Goal: Book appointment/travel/reservation

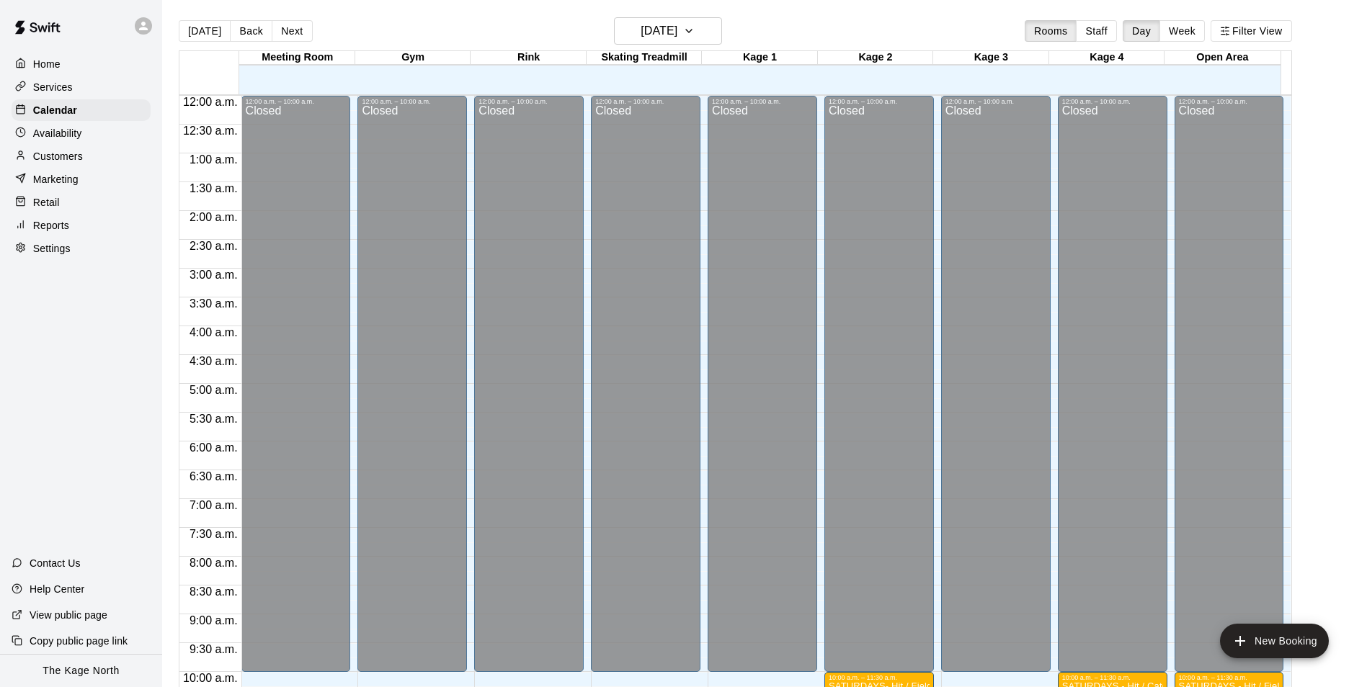
scroll to position [488, 0]
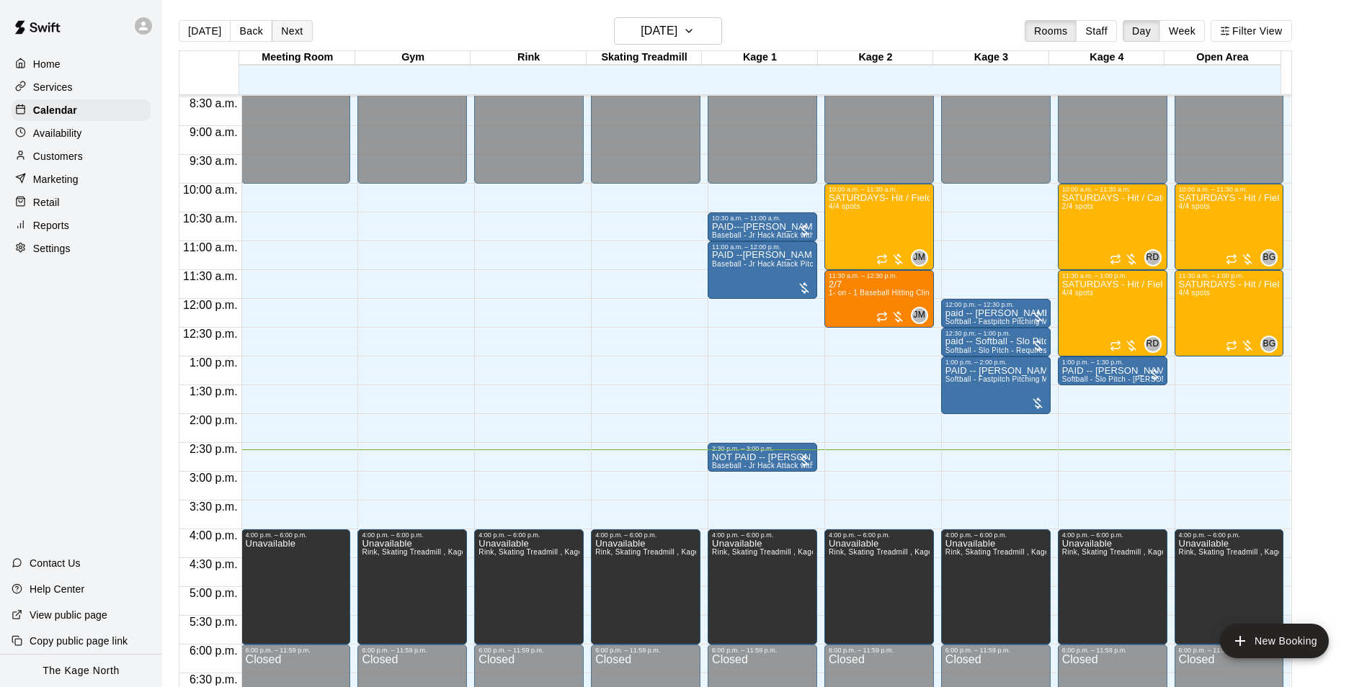
click at [292, 30] on button "Next" at bounding box center [292, 31] width 40 height 22
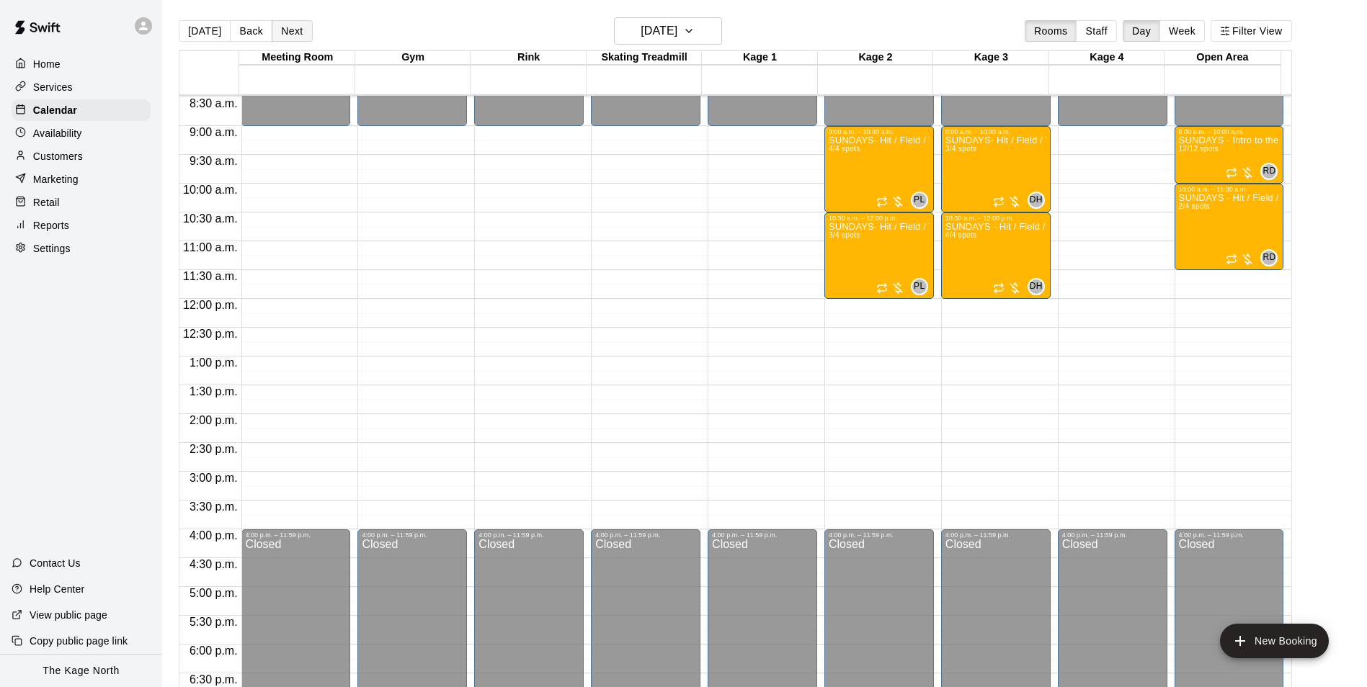
click at [300, 38] on button "Next" at bounding box center [292, 31] width 40 height 22
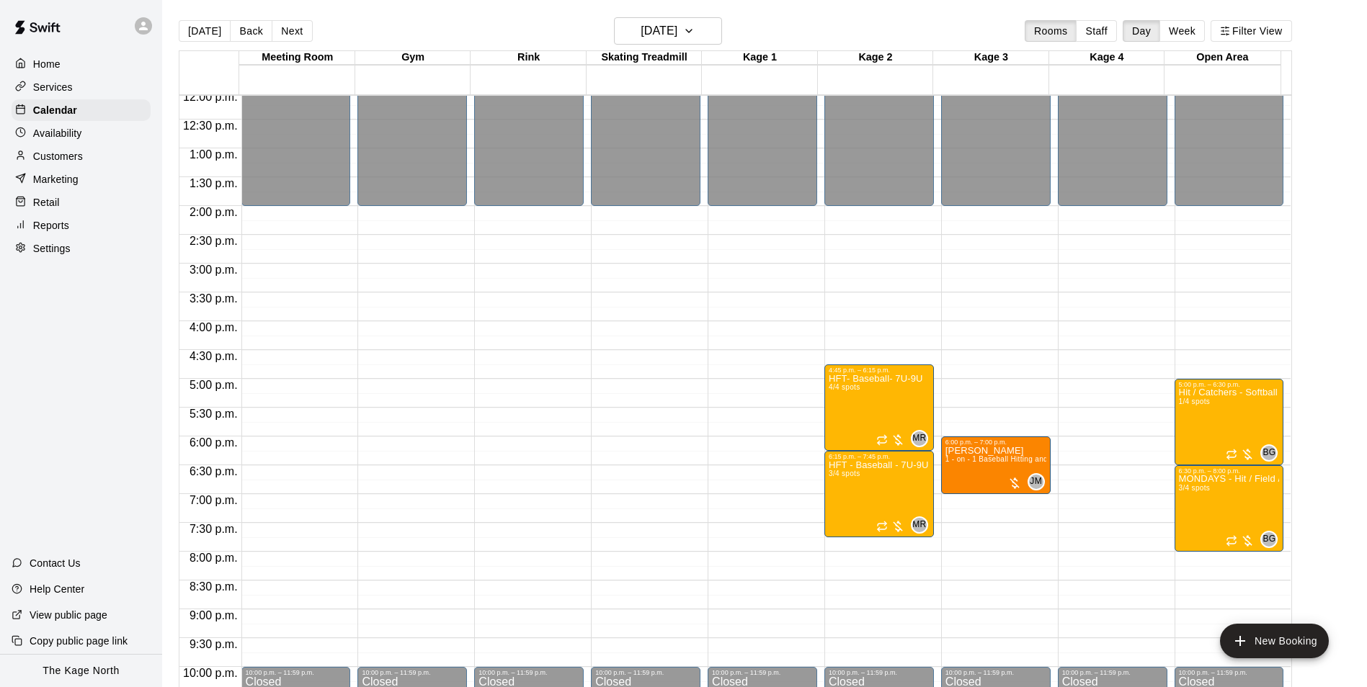
scroll to position [705, 0]
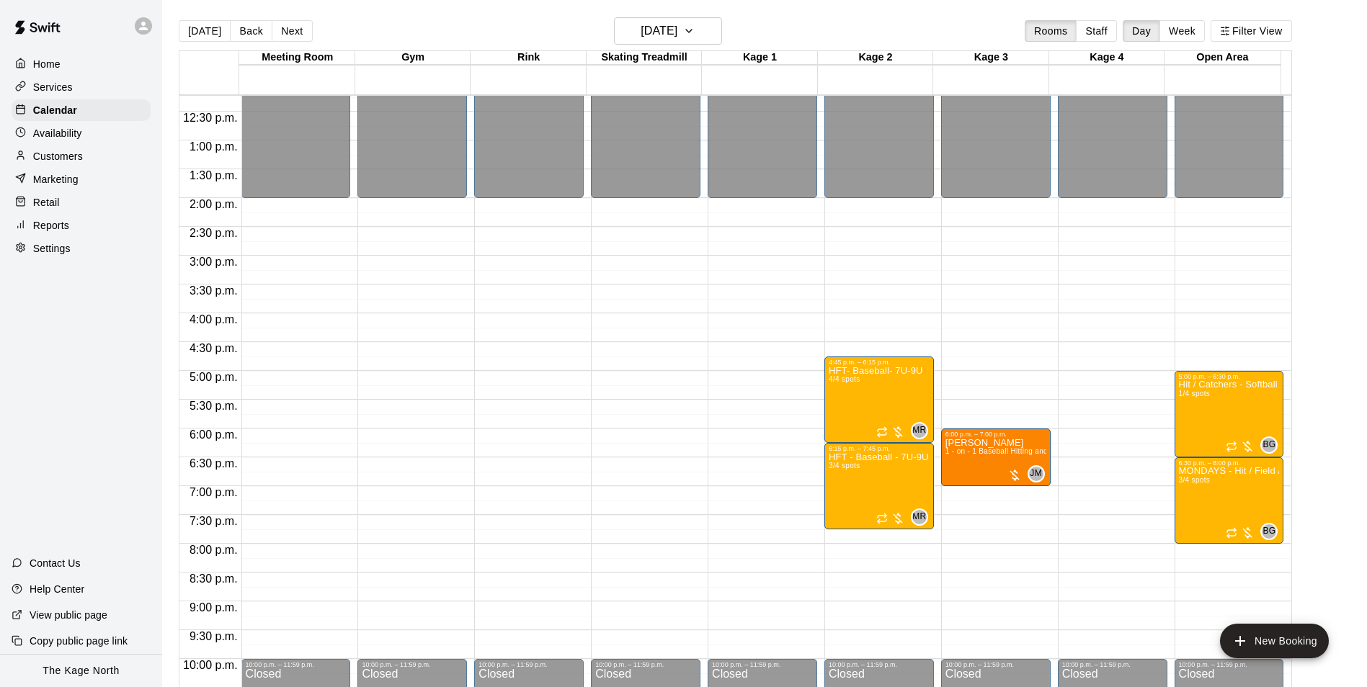
click at [84, 133] on div "Availability" at bounding box center [81, 133] width 139 height 22
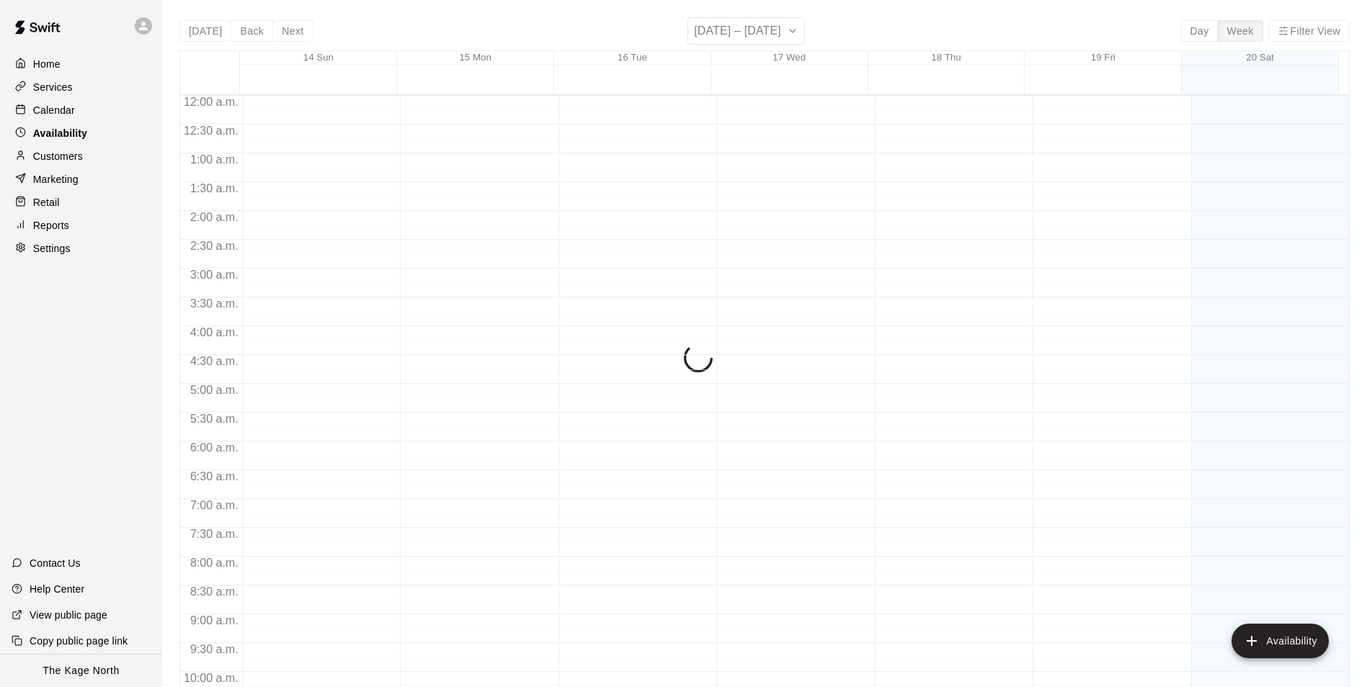
scroll to position [776, 0]
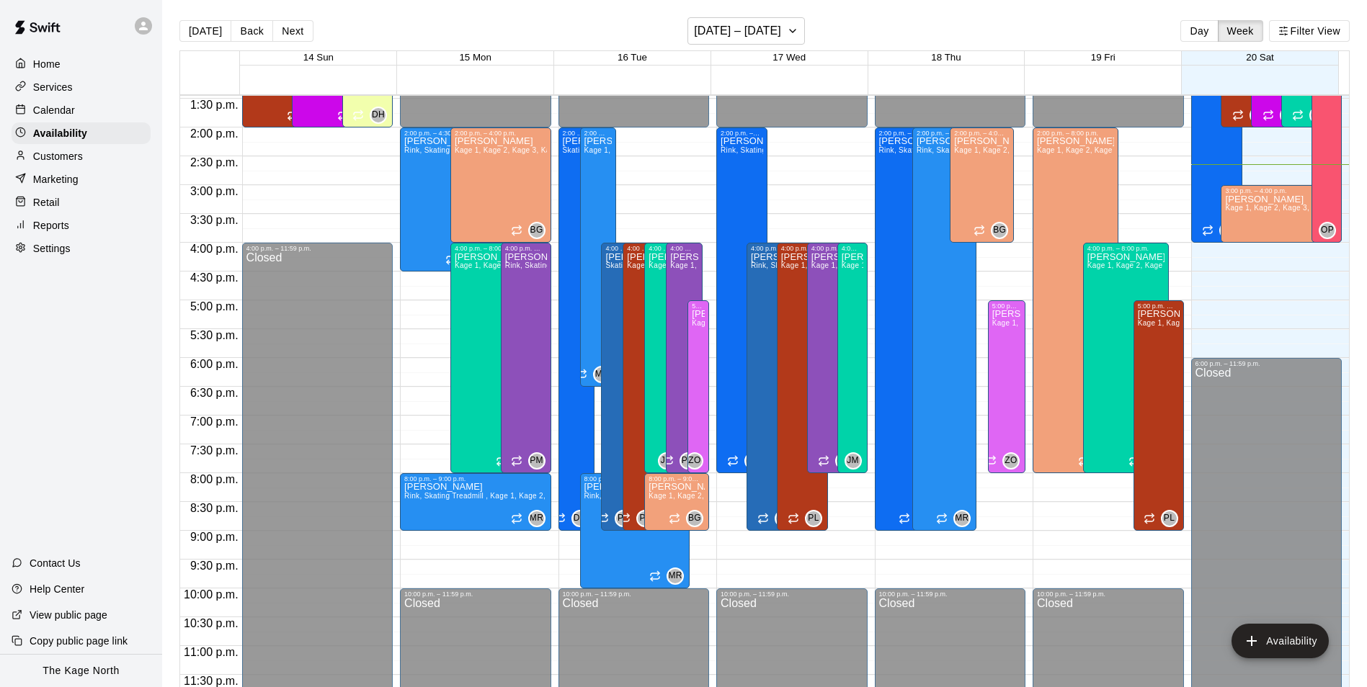
click at [86, 116] on div "Calendar" at bounding box center [81, 110] width 139 height 22
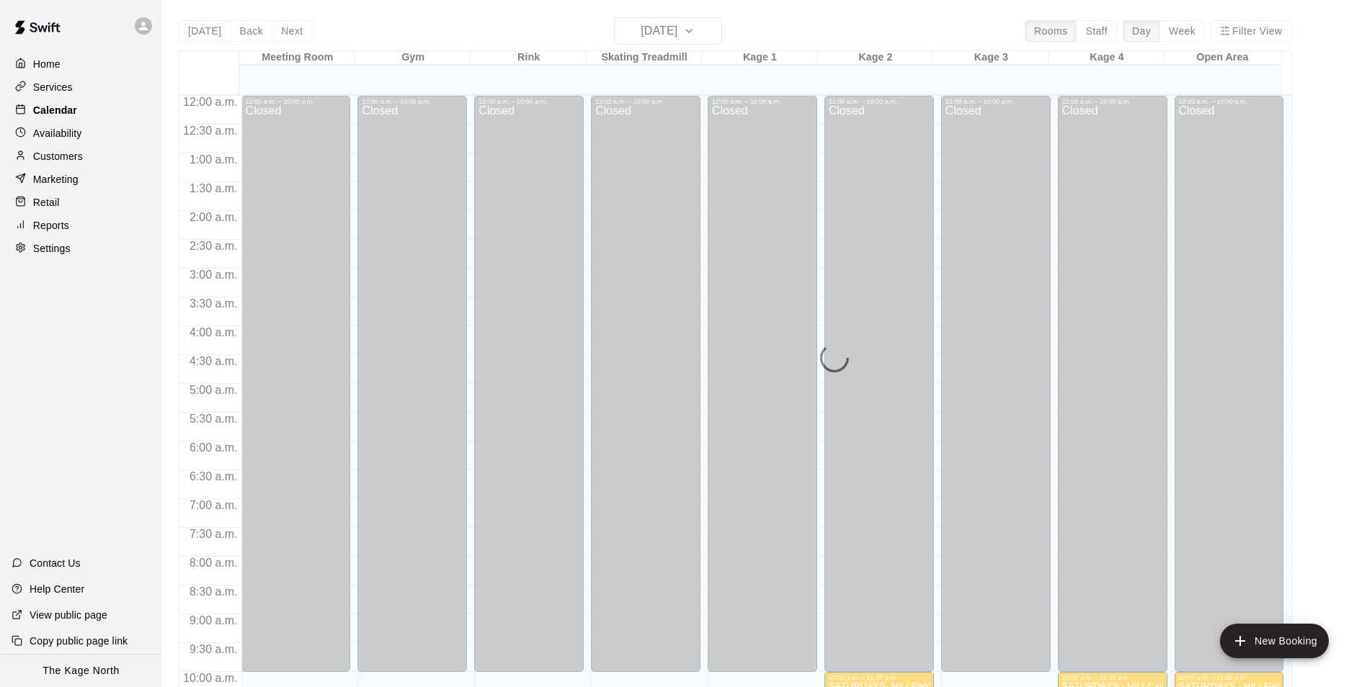
scroll to position [732, 0]
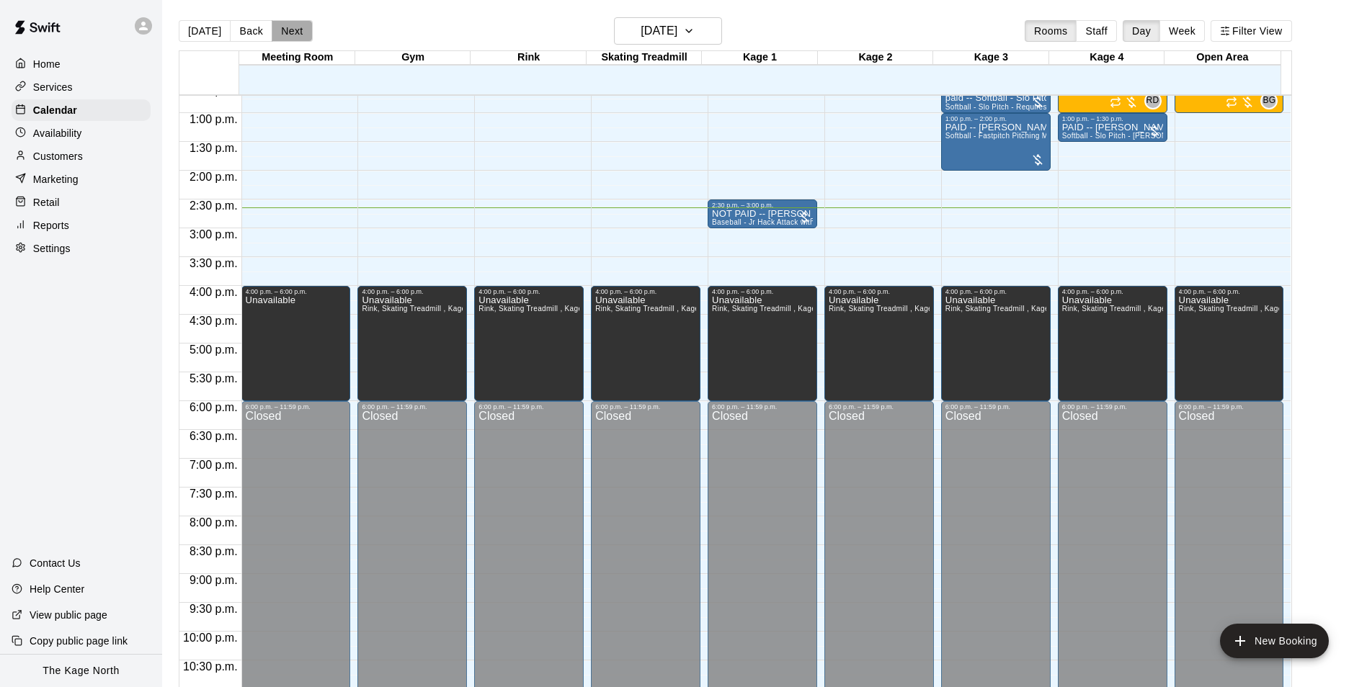
click at [292, 31] on button "Next" at bounding box center [292, 31] width 40 height 22
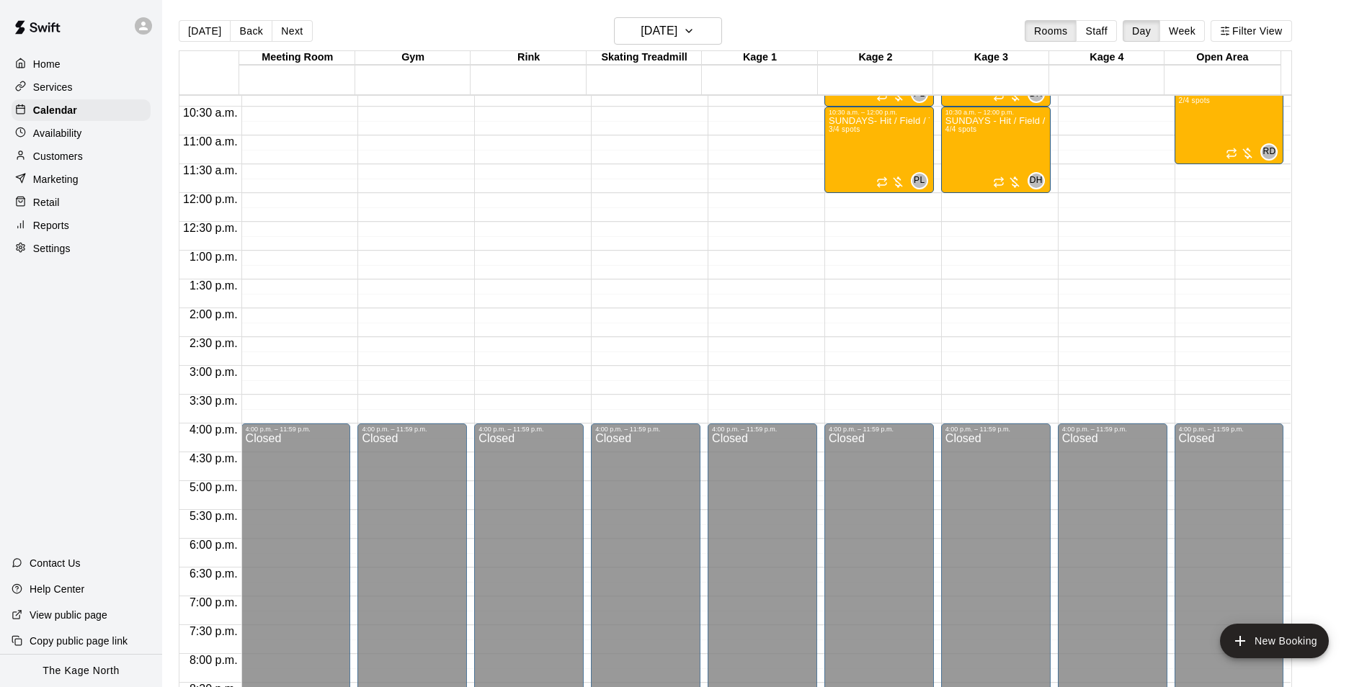
scroll to position [588, 0]
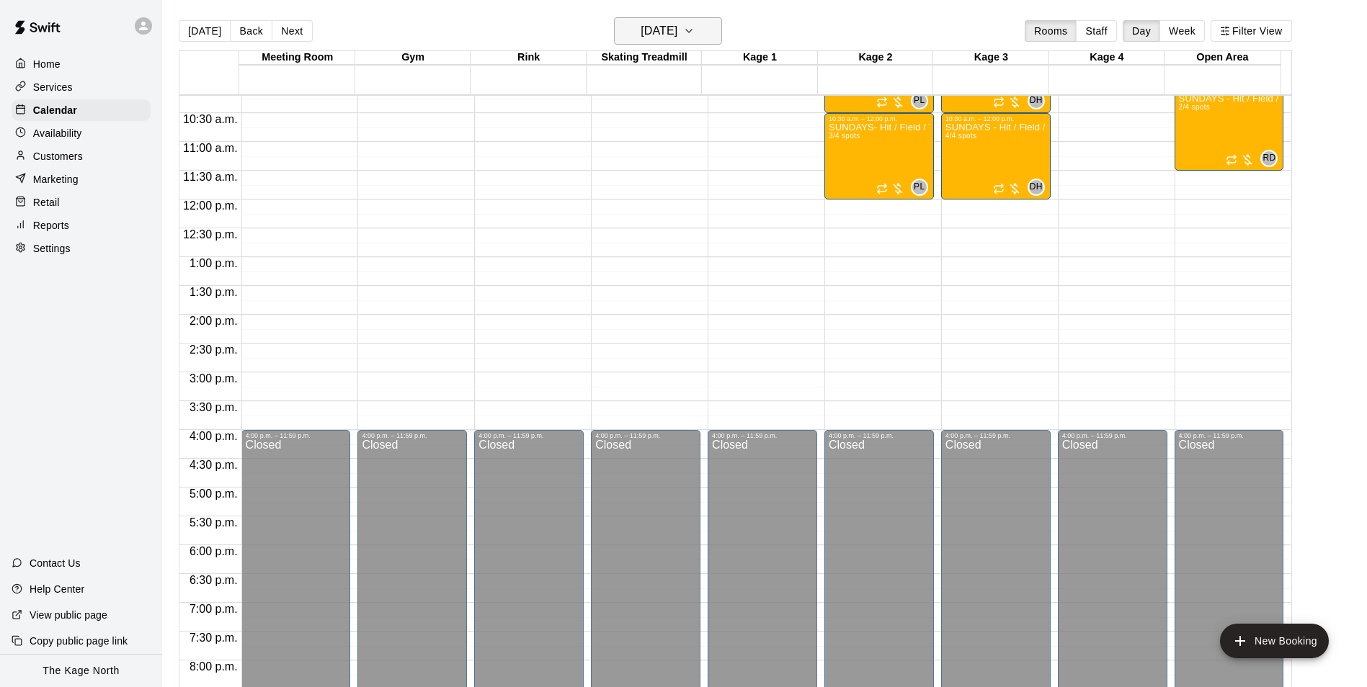
click at [677, 27] on h6 "[DATE]" at bounding box center [658, 31] width 37 height 20
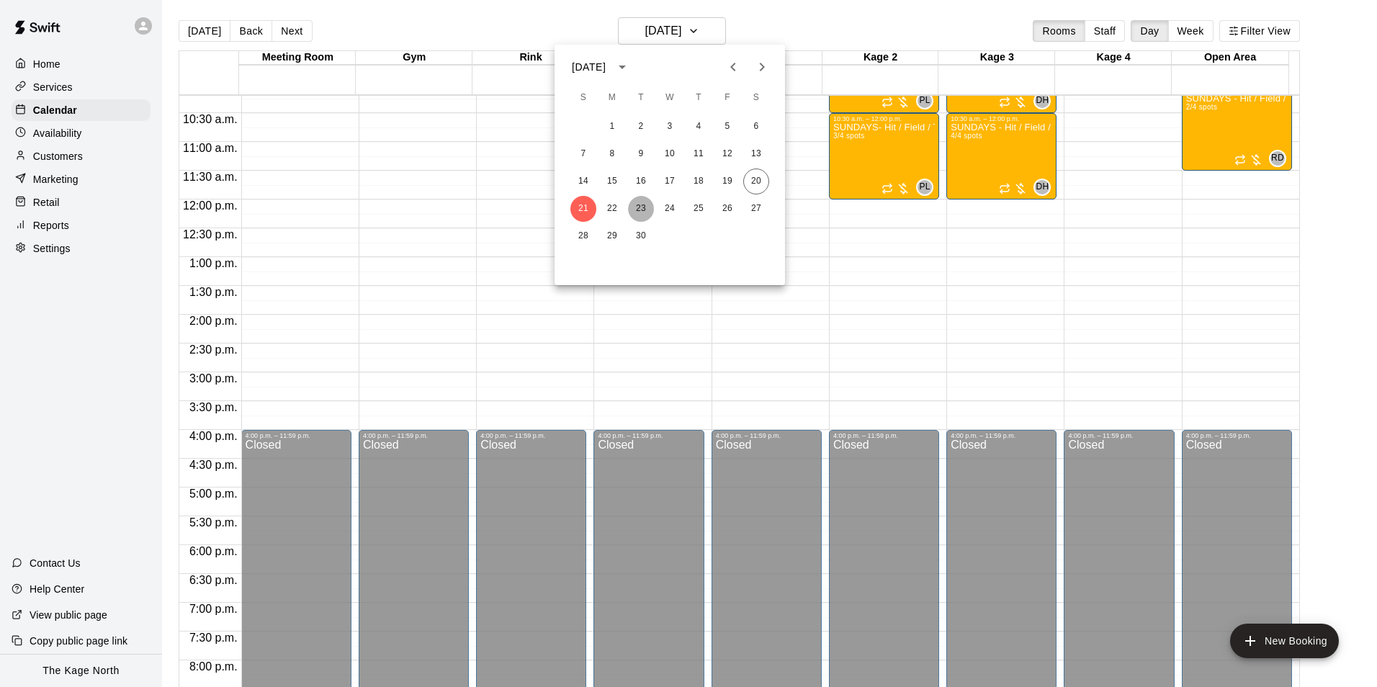
click at [646, 211] on button "23" at bounding box center [641, 209] width 26 height 26
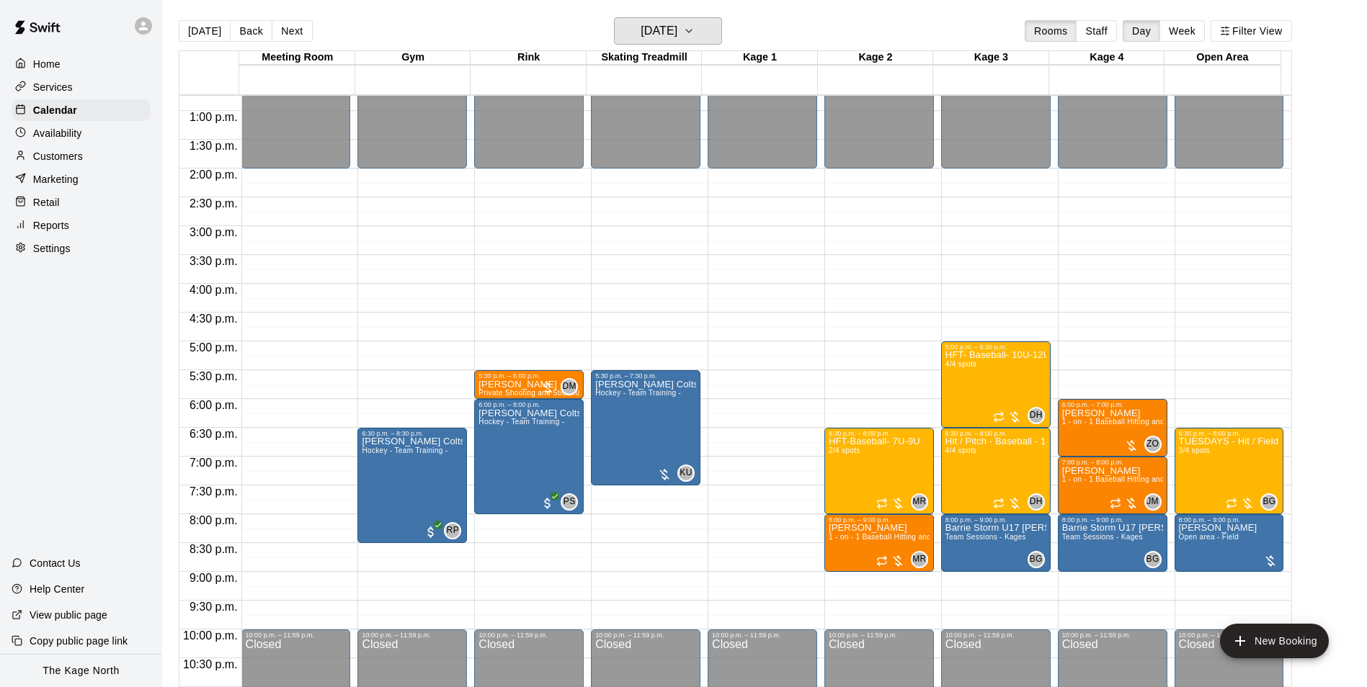
scroll to position [777, 0]
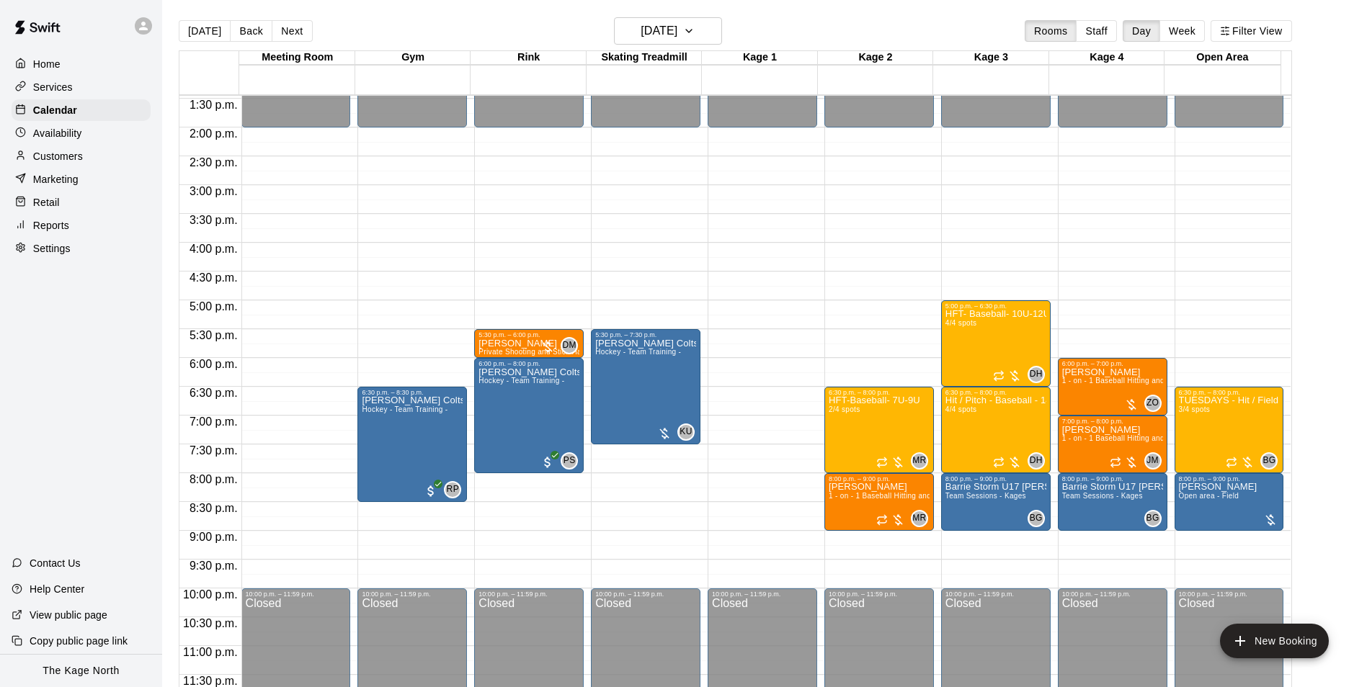
click at [77, 140] on p "Availability" at bounding box center [57, 133] width 49 height 14
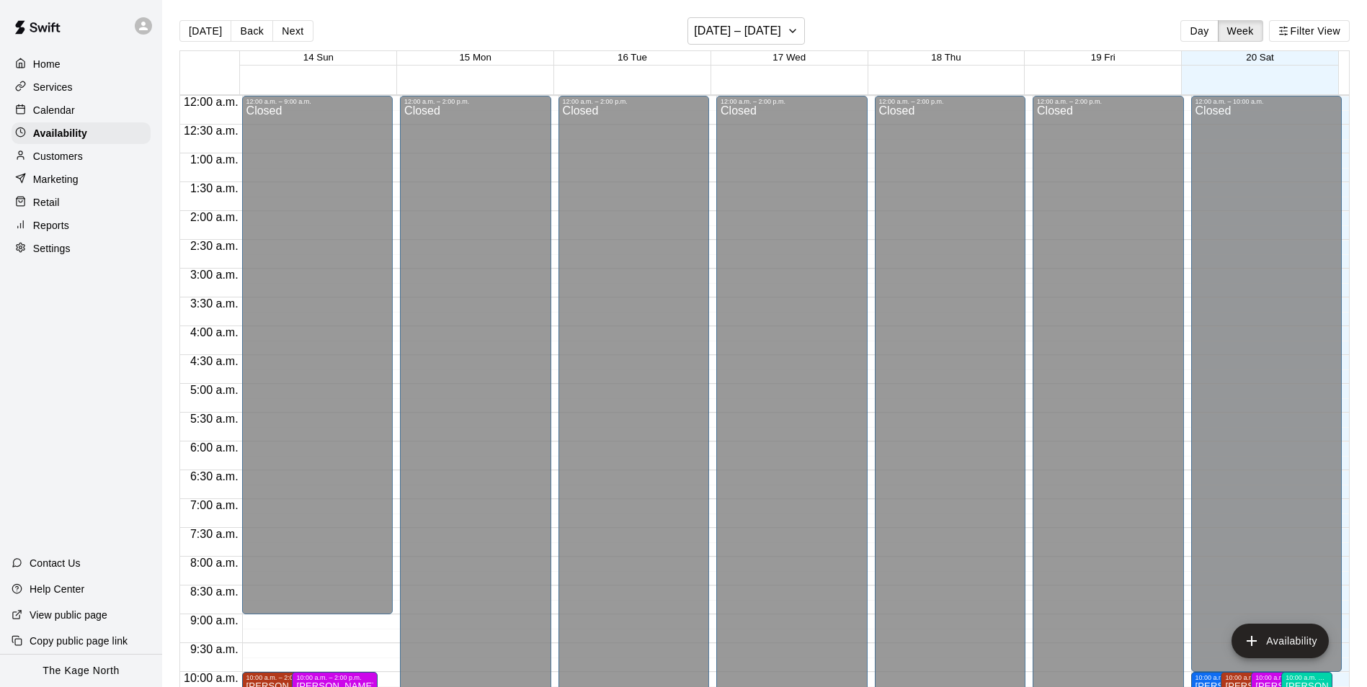
scroll to position [776, 0]
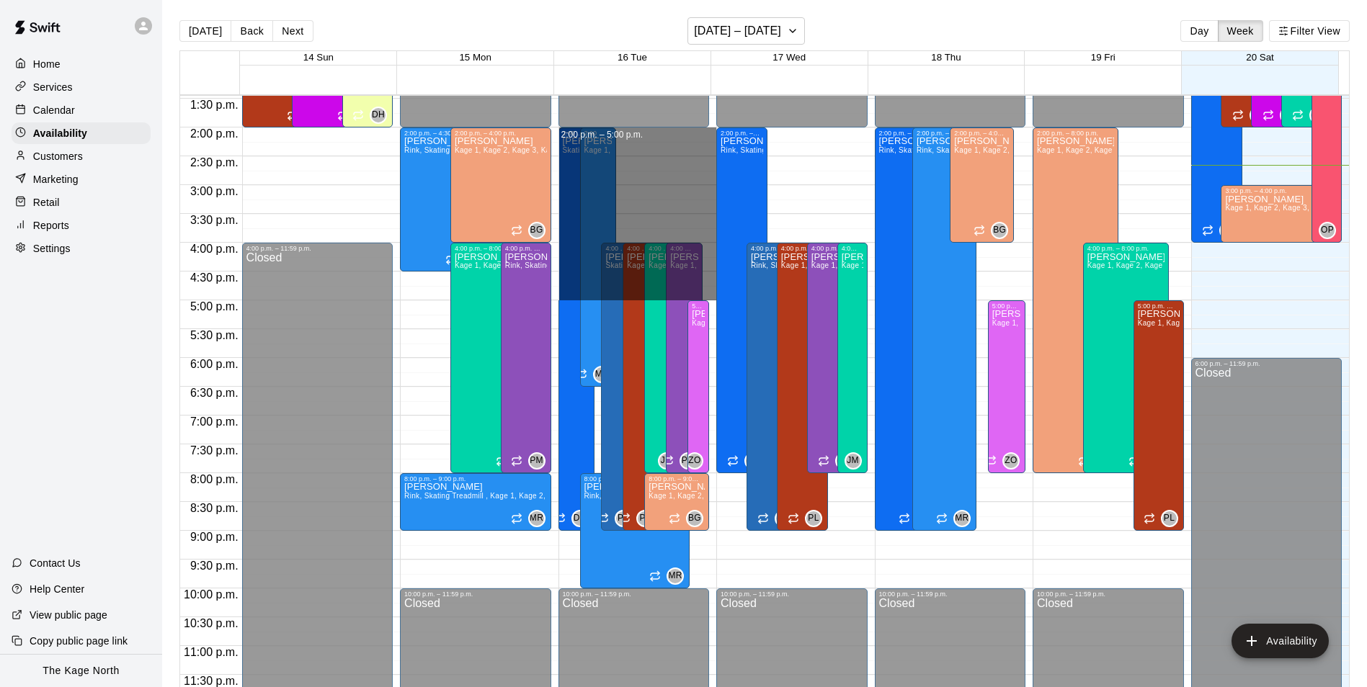
drag, startPoint x: 656, startPoint y: 132, endPoint x: 687, endPoint y: 298, distance: 169.3
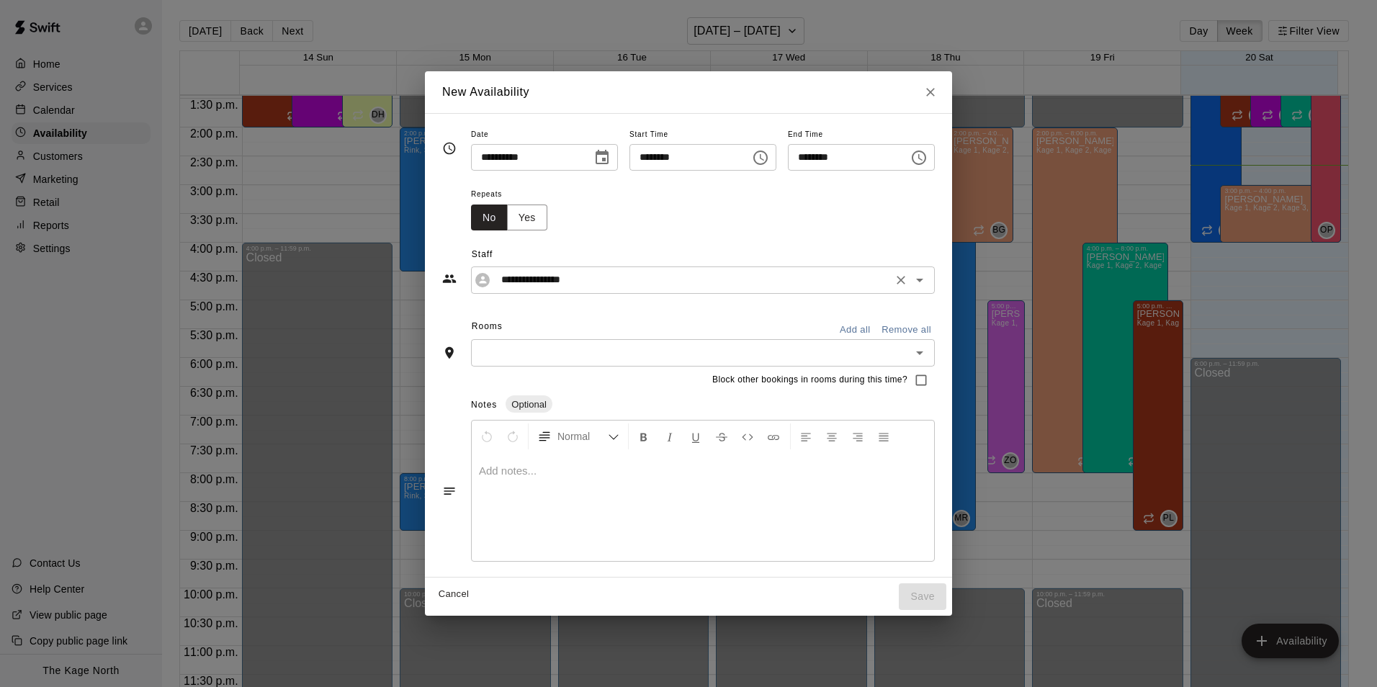
click at [924, 279] on icon "Open" at bounding box center [919, 281] width 7 height 4
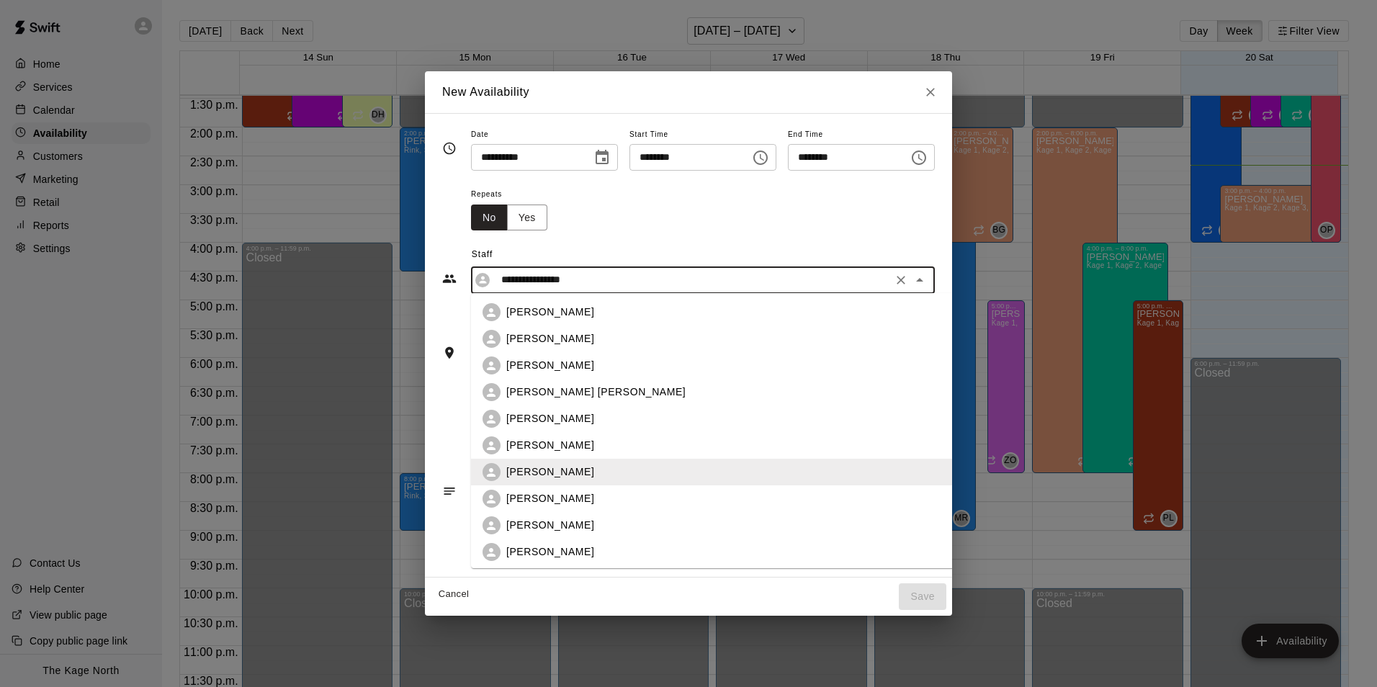
click at [573, 323] on li "[PERSON_NAME]" at bounding box center [723, 312] width 505 height 27
type input "**********"
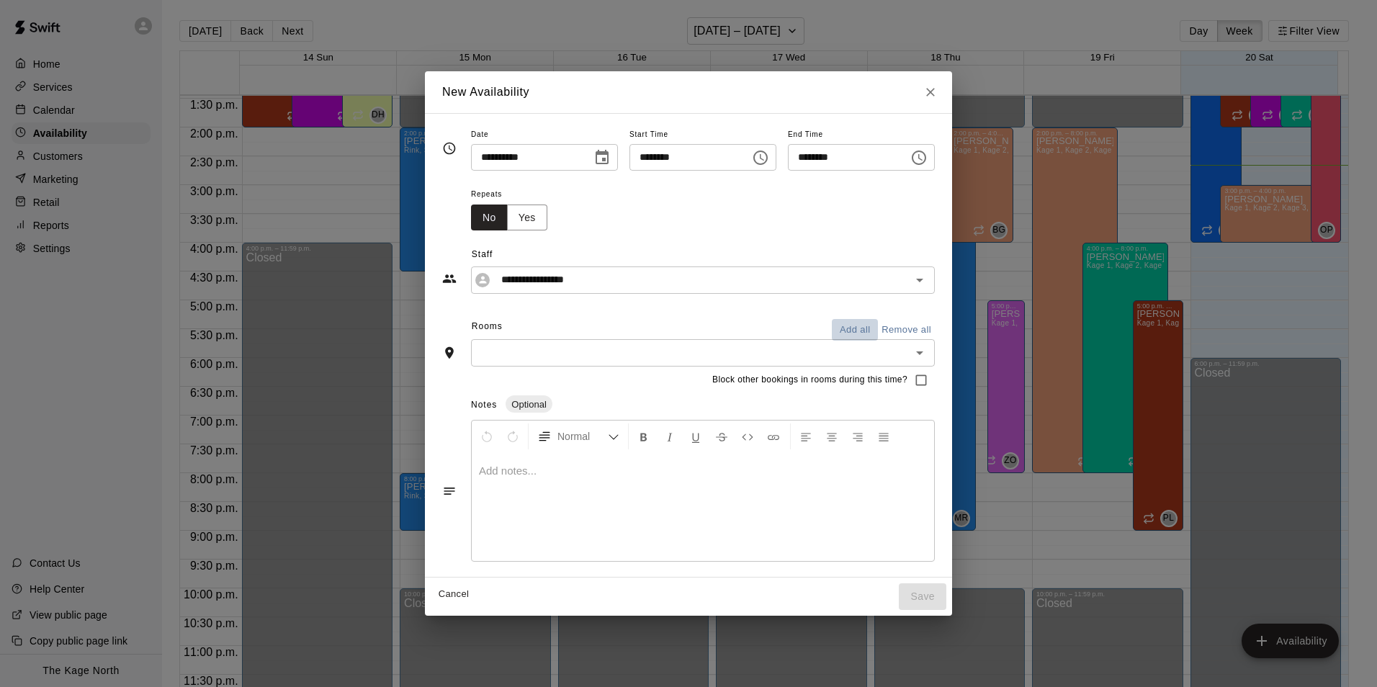
click at [878, 332] on button "Add all" at bounding box center [855, 330] width 46 height 22
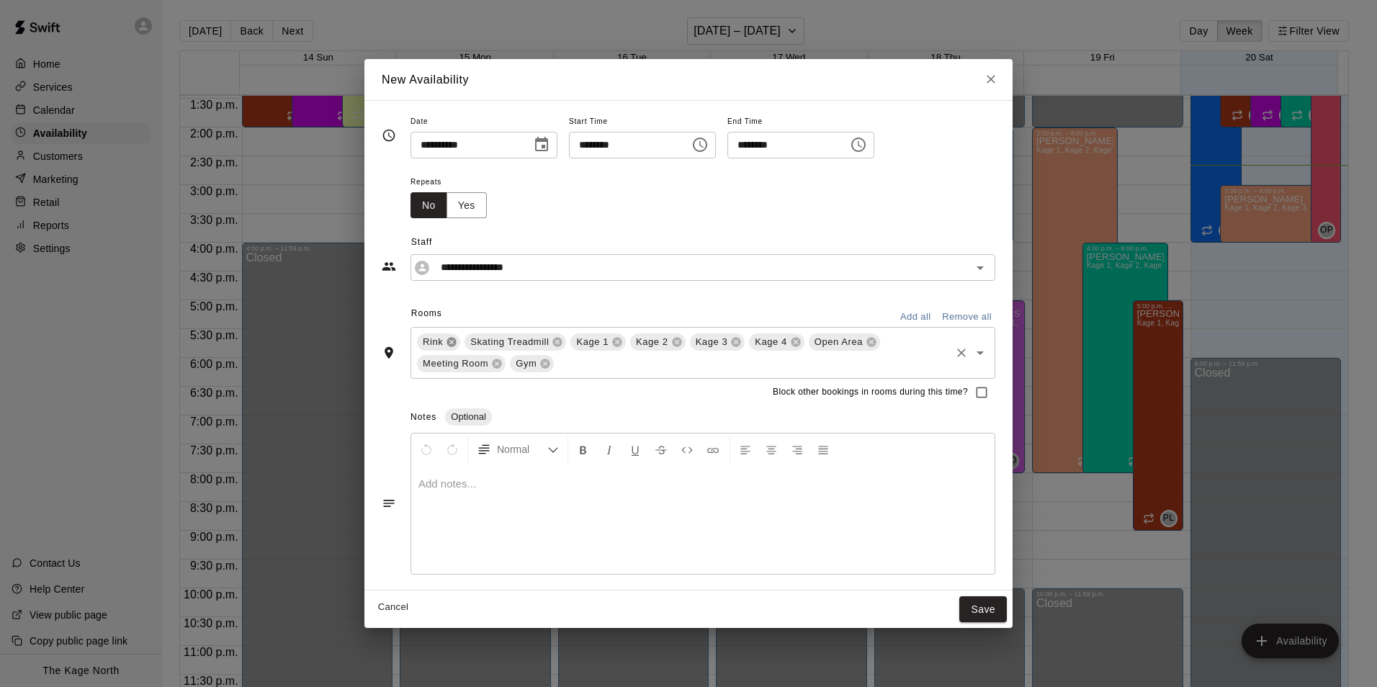
click at [449, 341] on icon at bounding box center [451, 341] width 9 height 9
click at [515, 344] on icon at bounding box center [510, 342] width 12 height 12
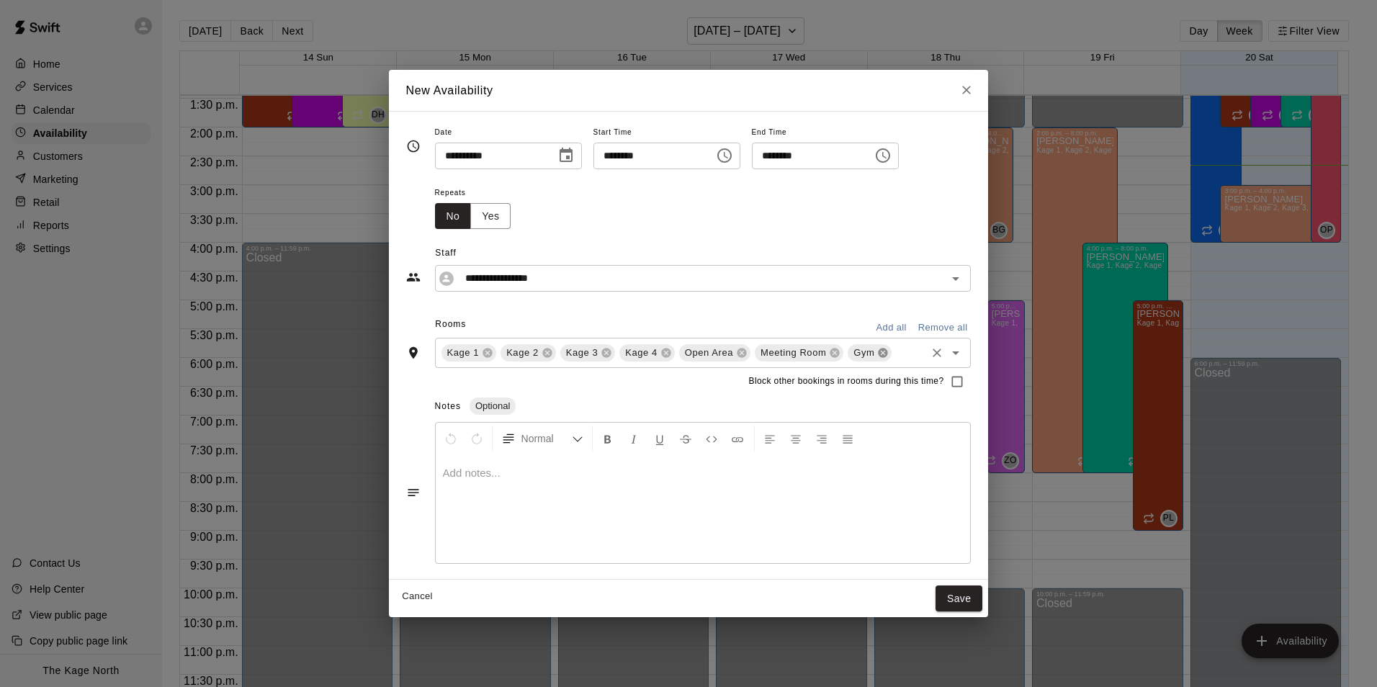
click at [881, 354] on icon at bounding box center [883, 353] width 12 height 12
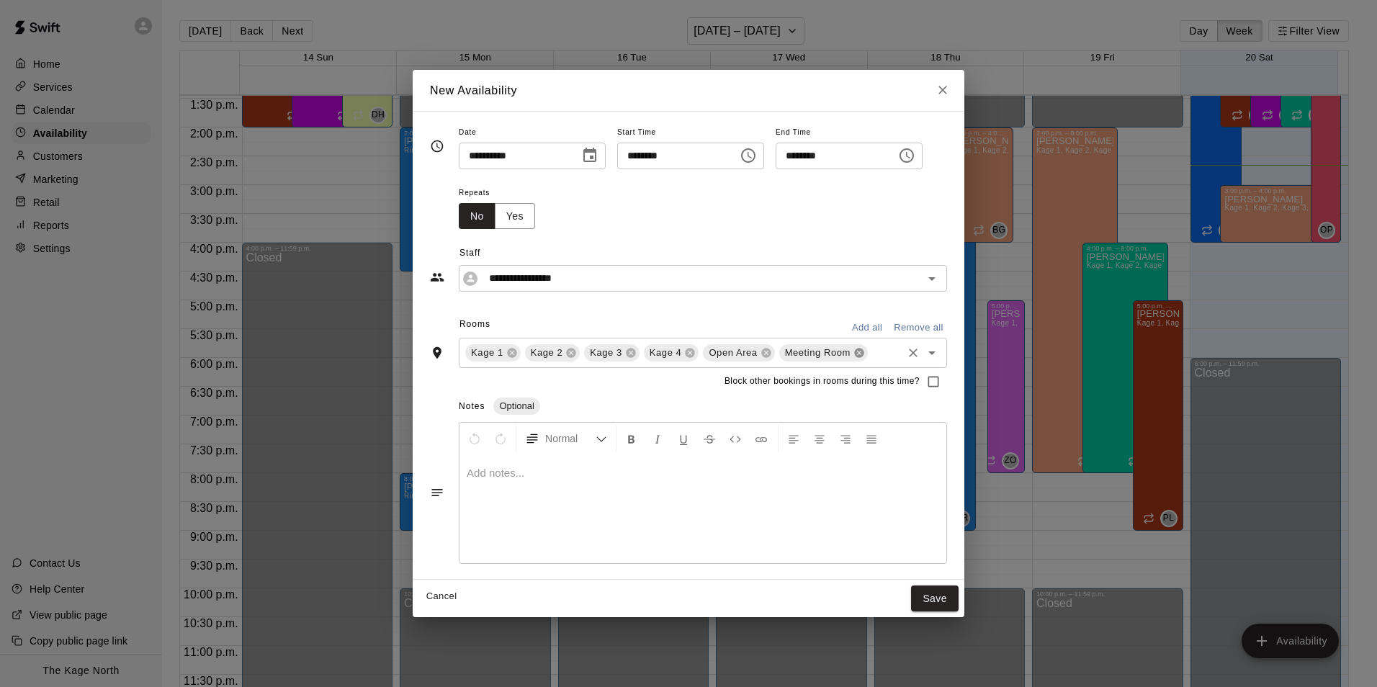
click at [854, 355] on icon at bounding box center [858, 352] width 9 height 9
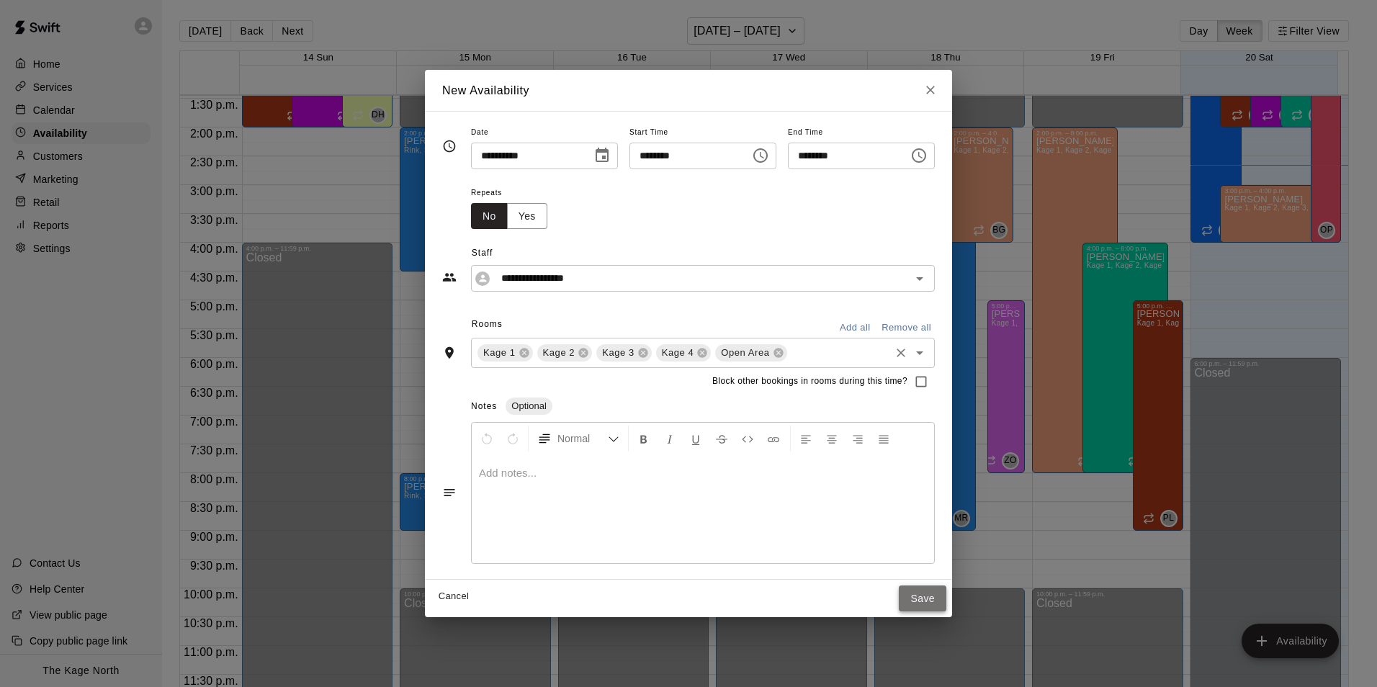
click at [947, 600] on button "Save" at bounding box center [923, 599] width 48 height 27
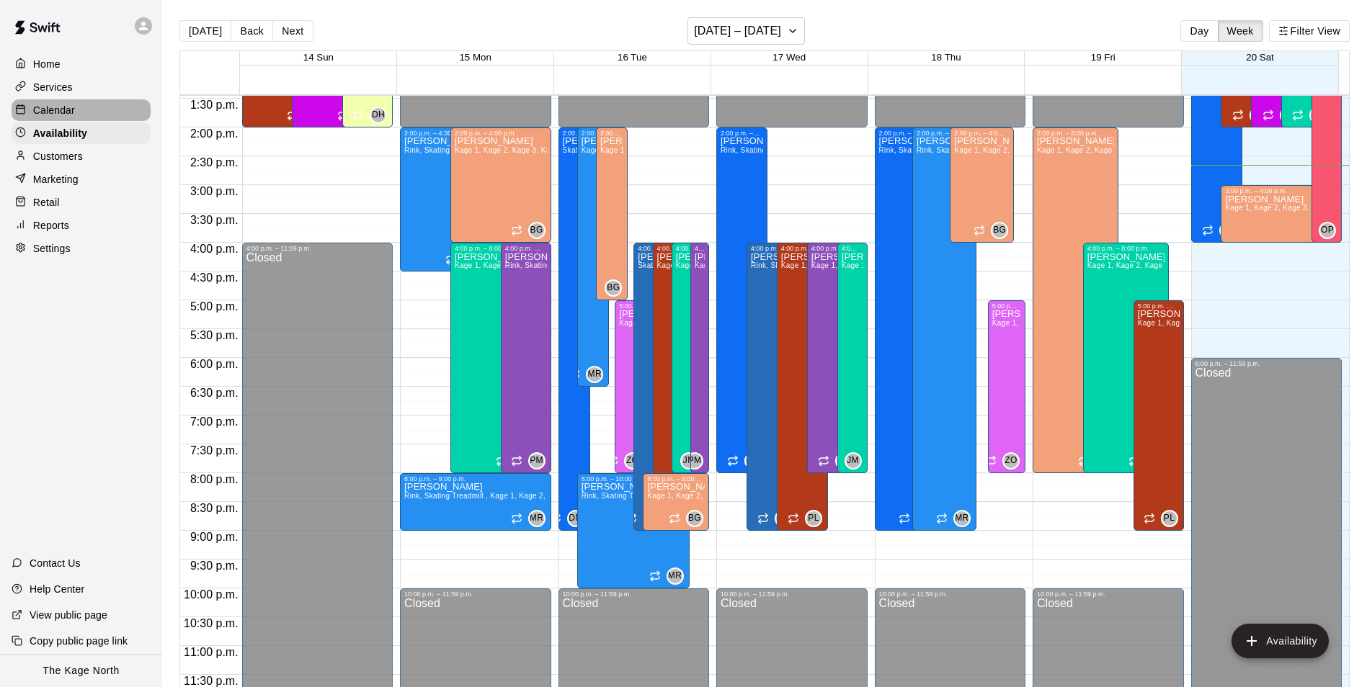
click at [95, 115] on div "Calendar" at bounding box center [81, 110] width 139 height 22
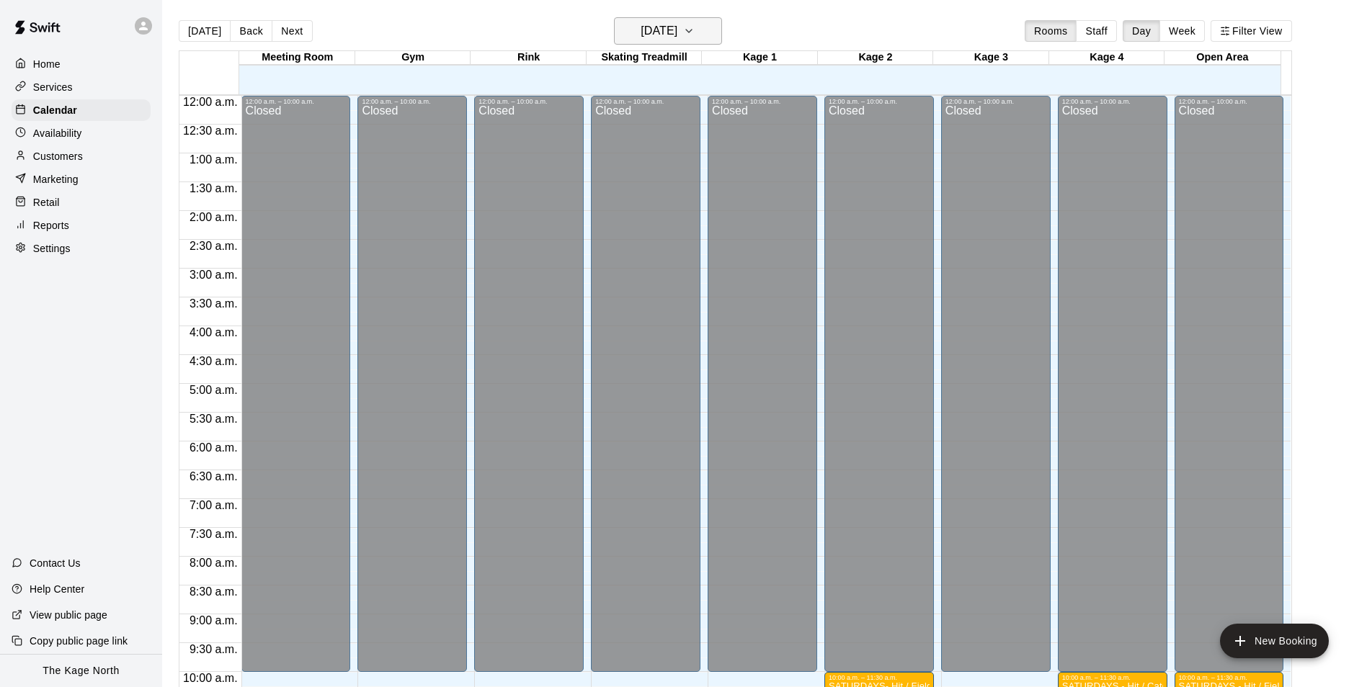
scroll to position [732, 0]
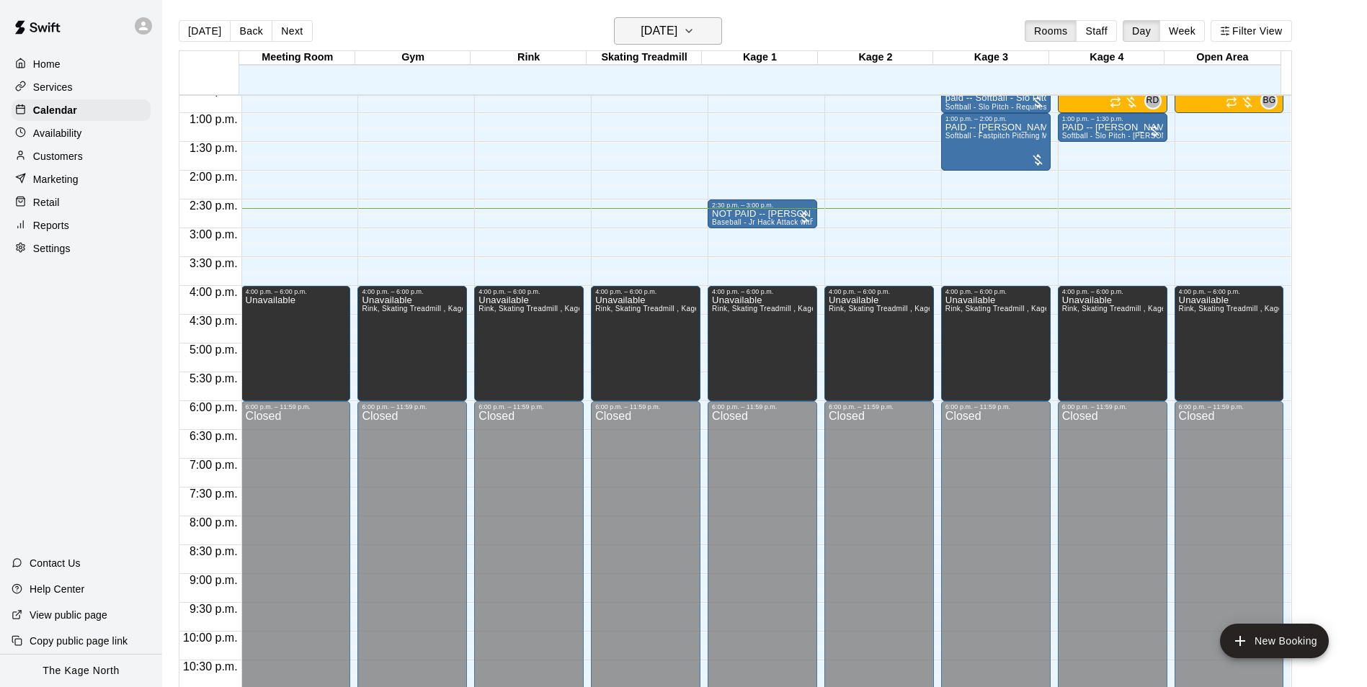
click at [677, 30] on h6 "[DATE]" at bounding box center [658, 31] width 37 height 20
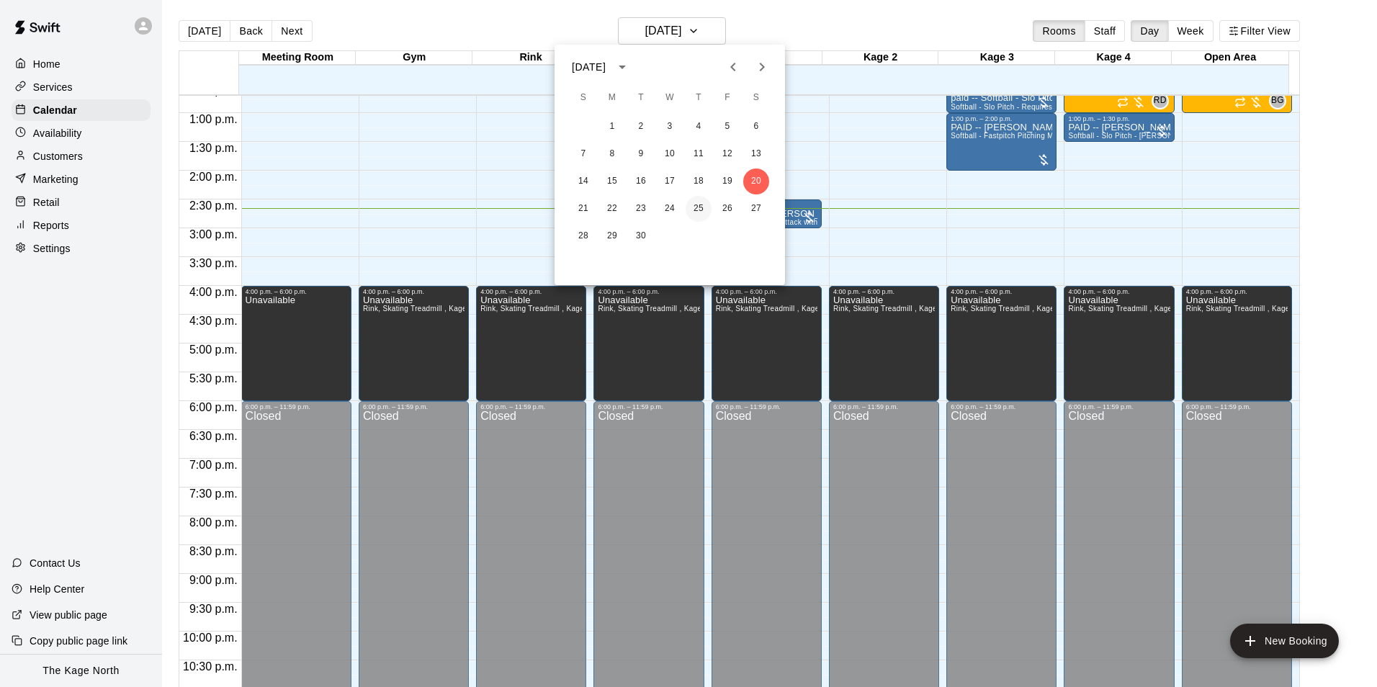
click at [701, 209] on button "25" at bounding box center [699, 209] width 26 height 26
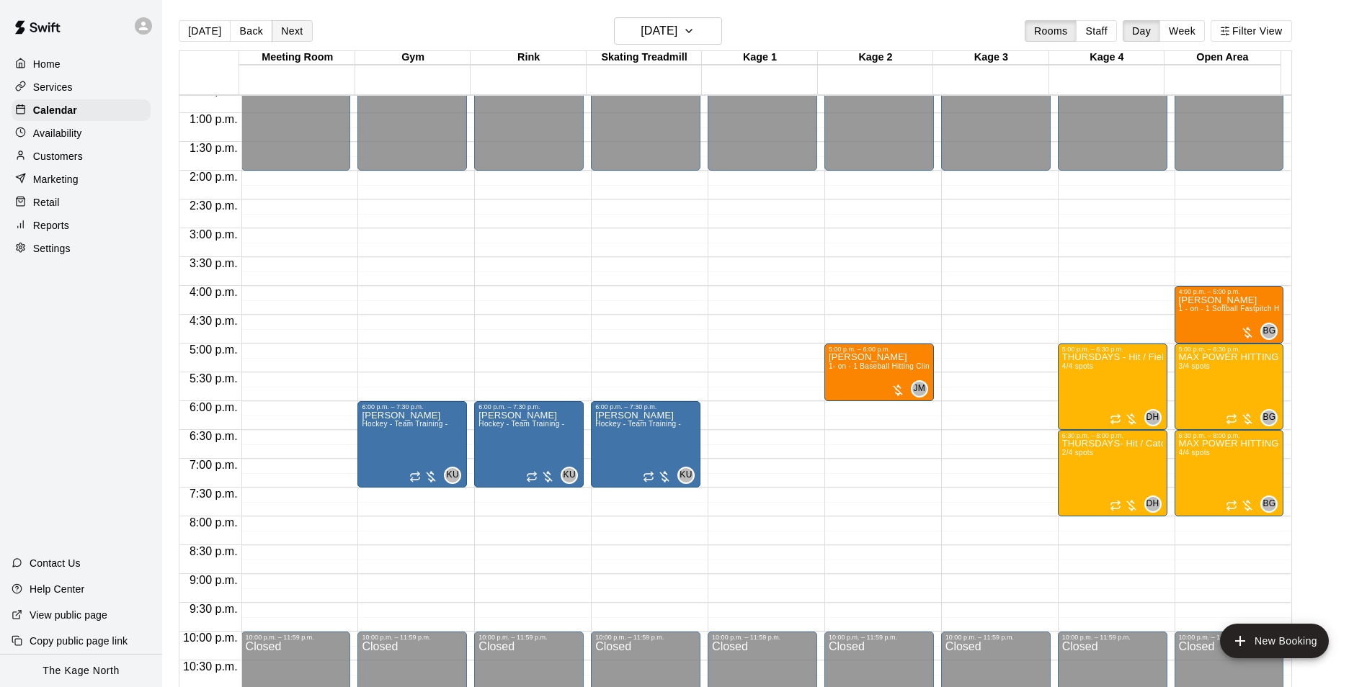
click at [301, 40] on button "Next" at bounding box center [292, 31] width 40 height 22
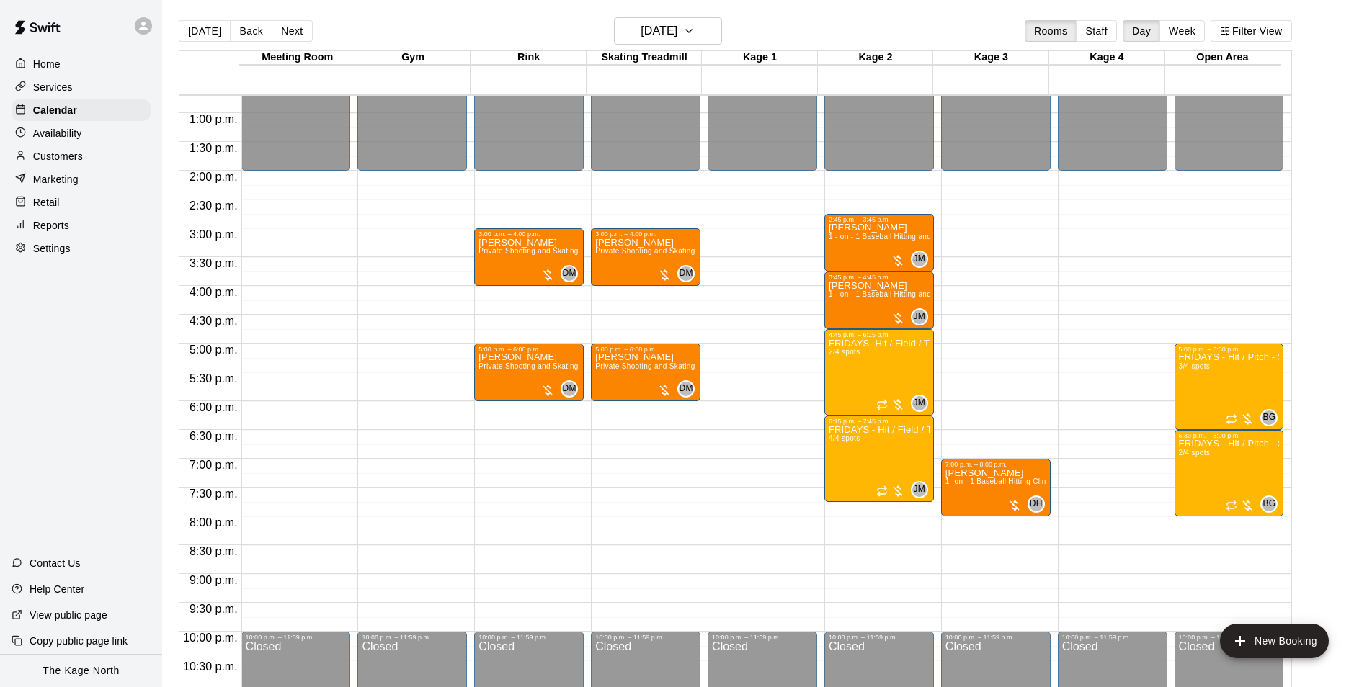
click at [78, 138] on p "Availability" at bounding box center [57, 133] width 49 height 14
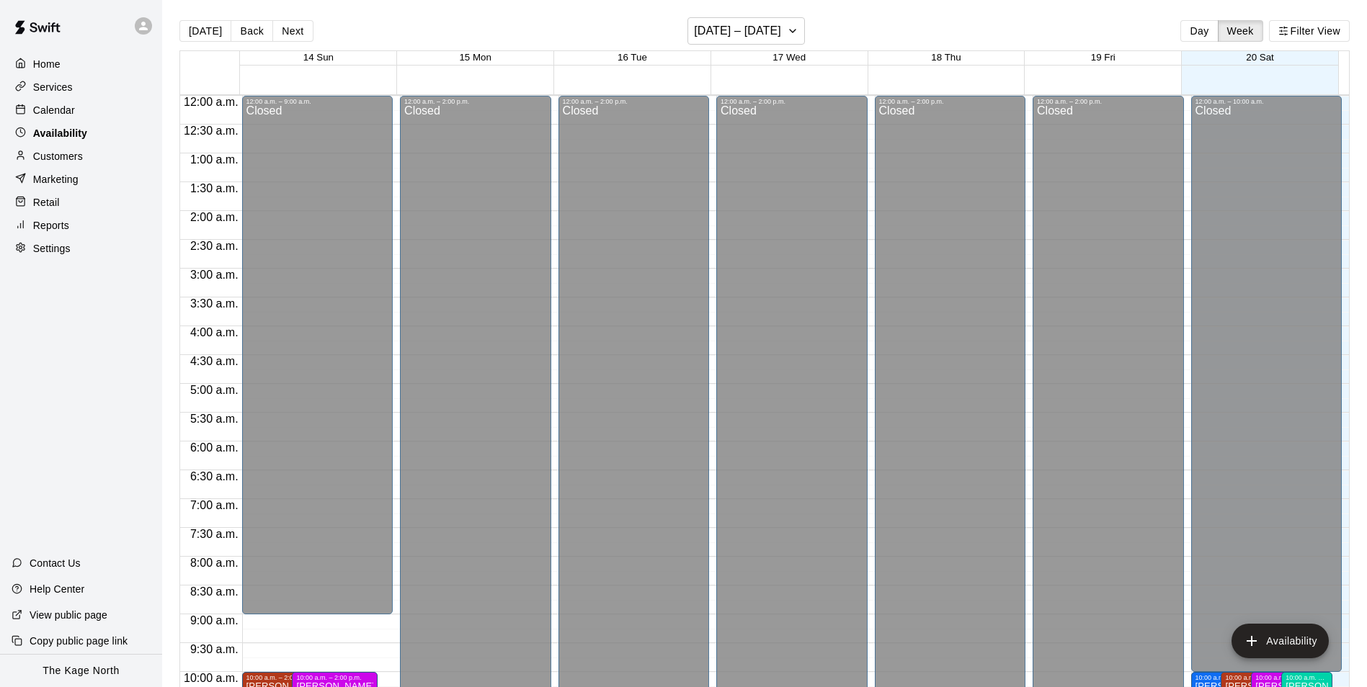
scroll to position [776, 0]
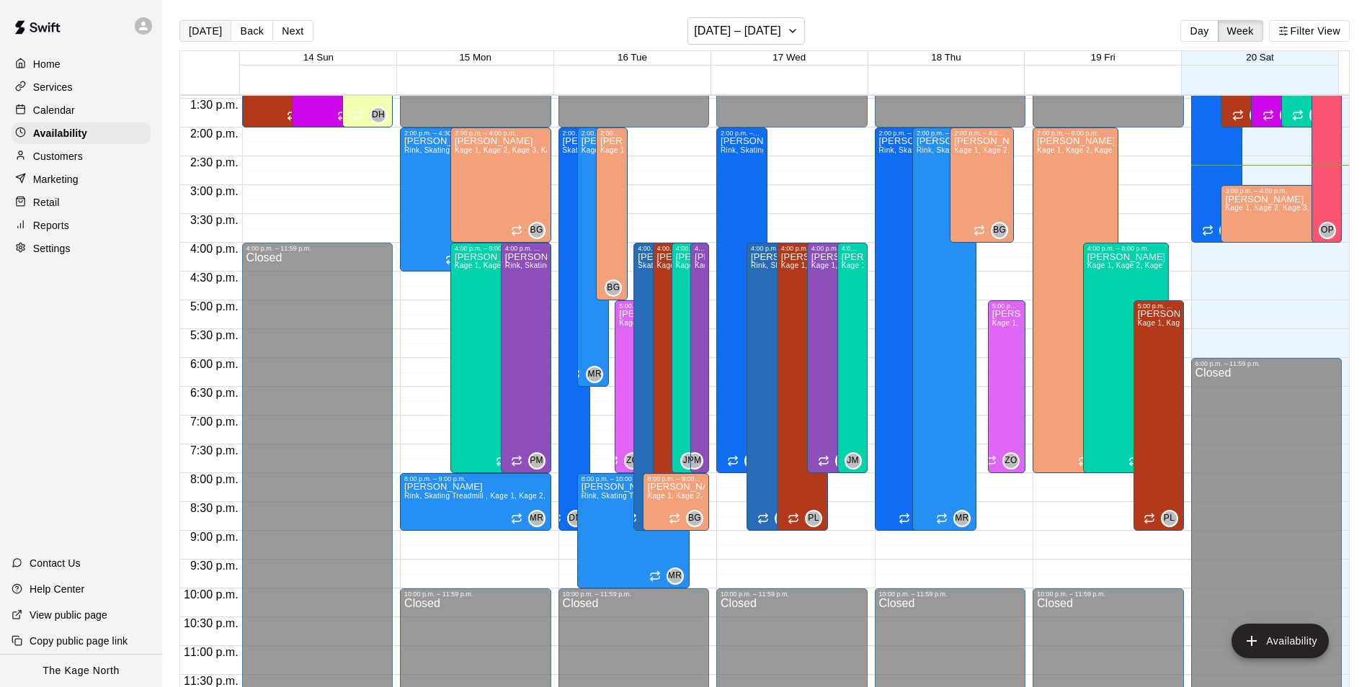
click at [213, 37] on button "[DATE]" at bounding box center [205, 31] width 52 height 22
click at [80, 118] on div "Calendar" at bounding box center [81, 110] width 139 height 22
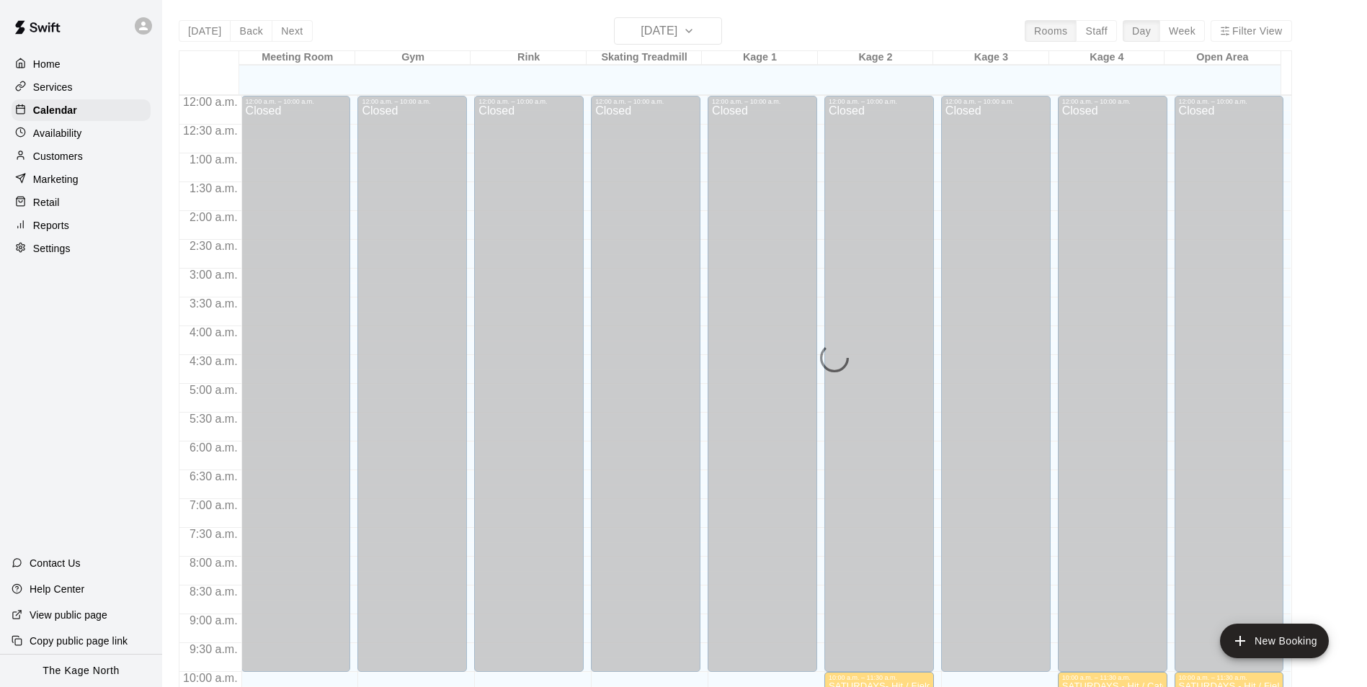
scroll to position [732, 0]
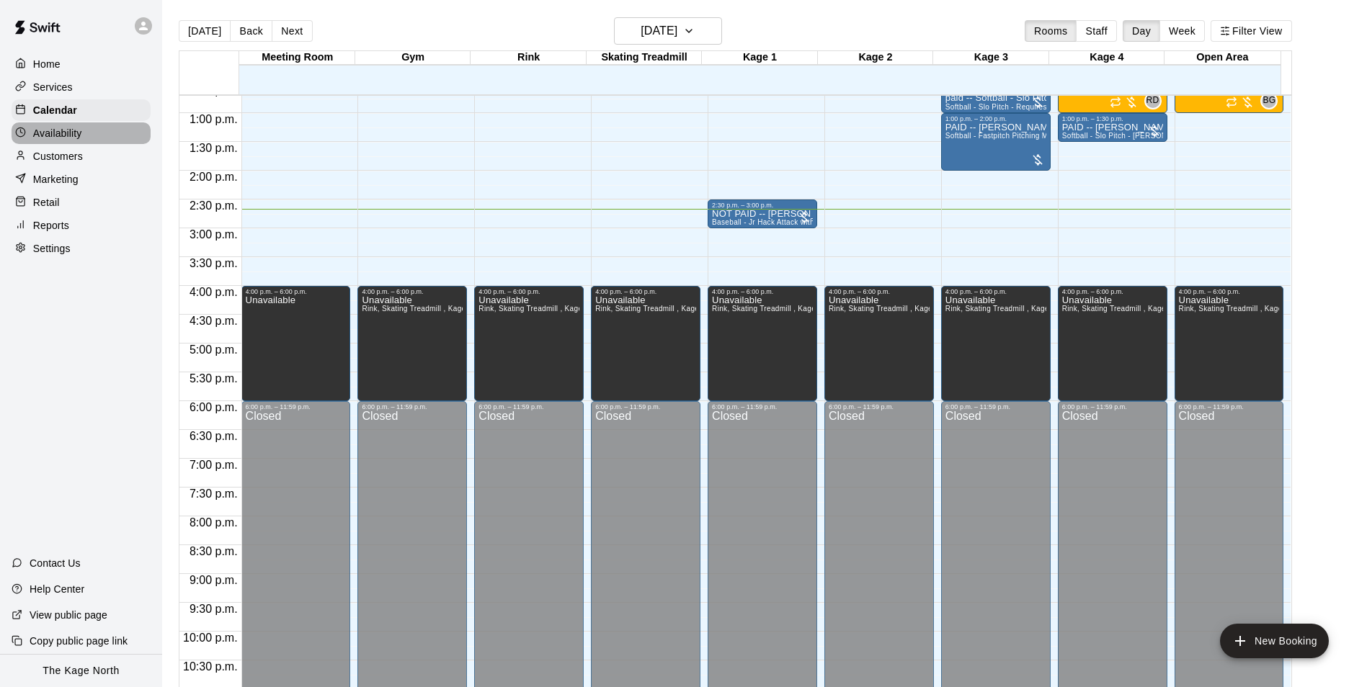
click at [75, 138] on p "Availability" at bounding box center [57, 133] width 49 height 14
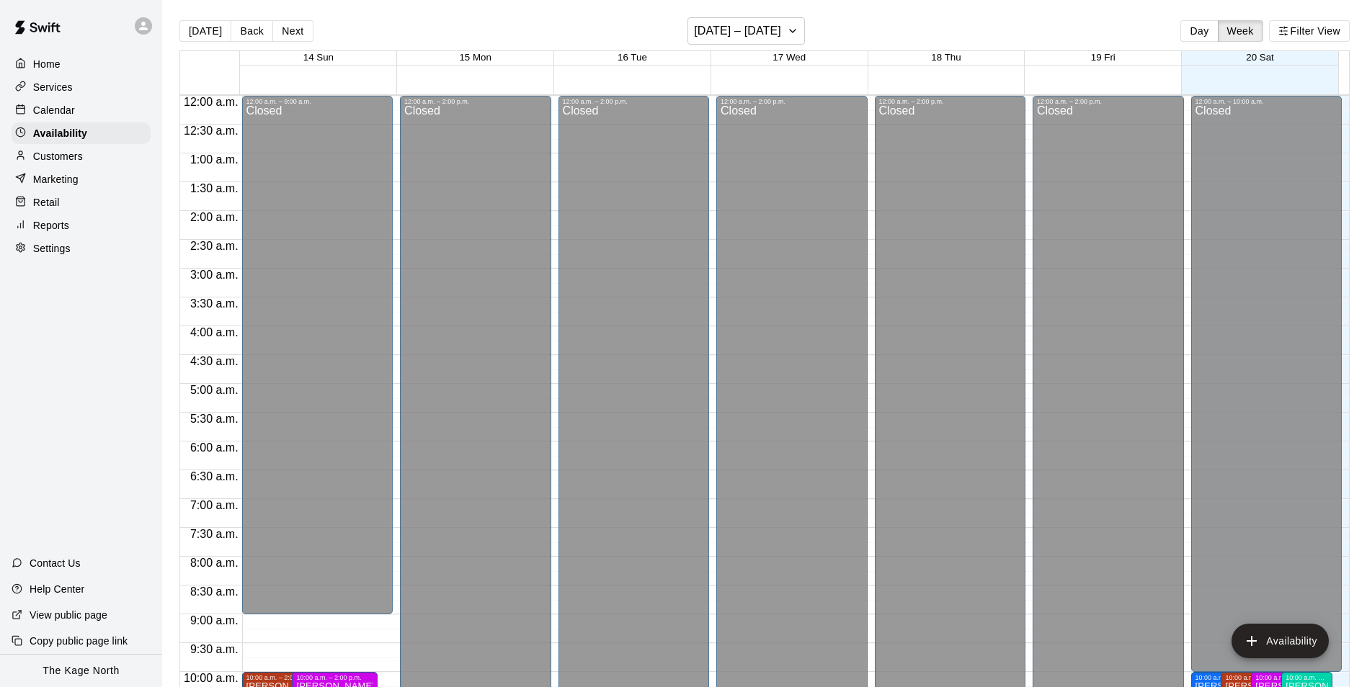
scroll to position [776, 0]
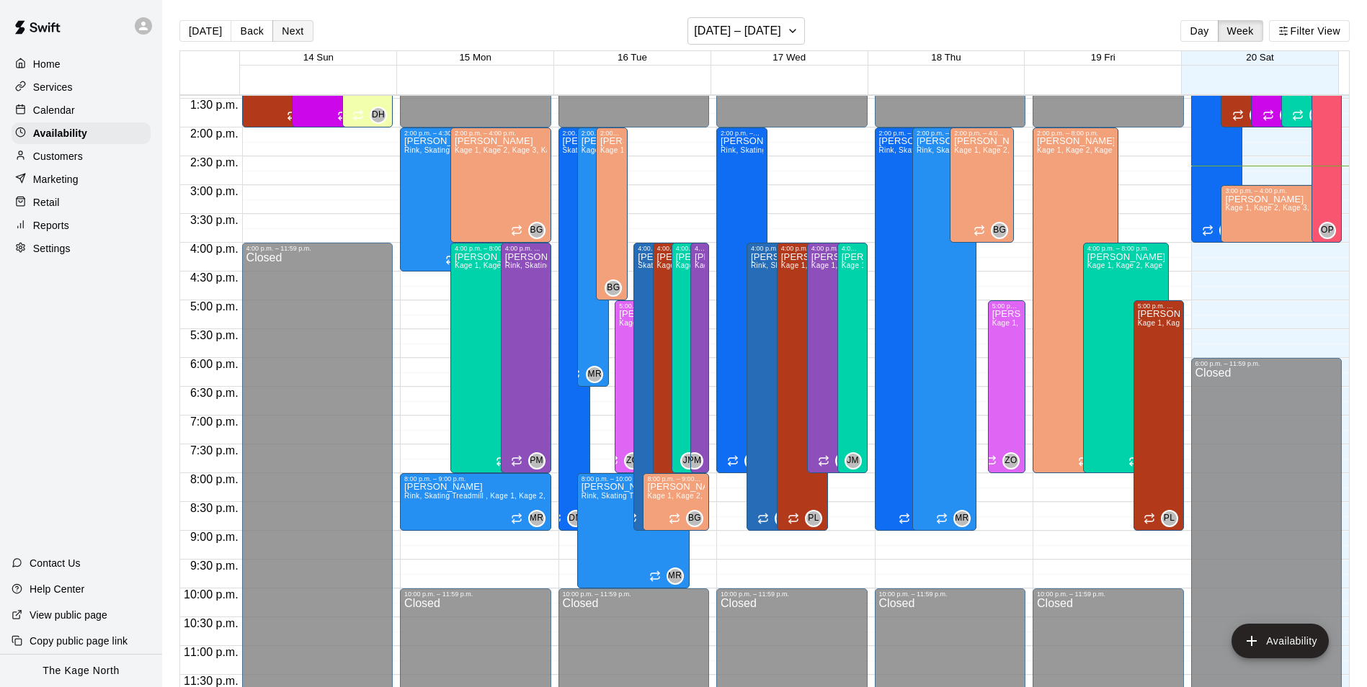
click at [289, 28] on button "Next" at bounding box center [292, 31] width 40 height 22
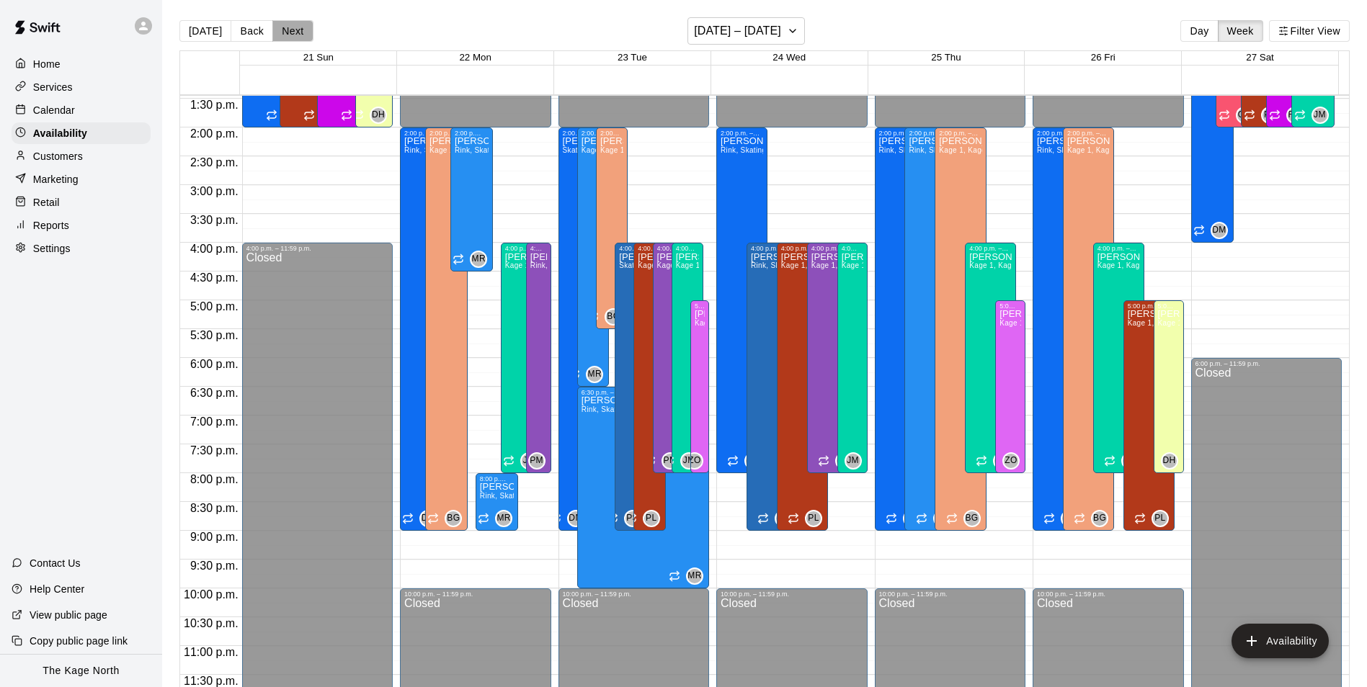
click at [289, 28] on button "Next" at bounding box center [292, 31] width 40 height 22
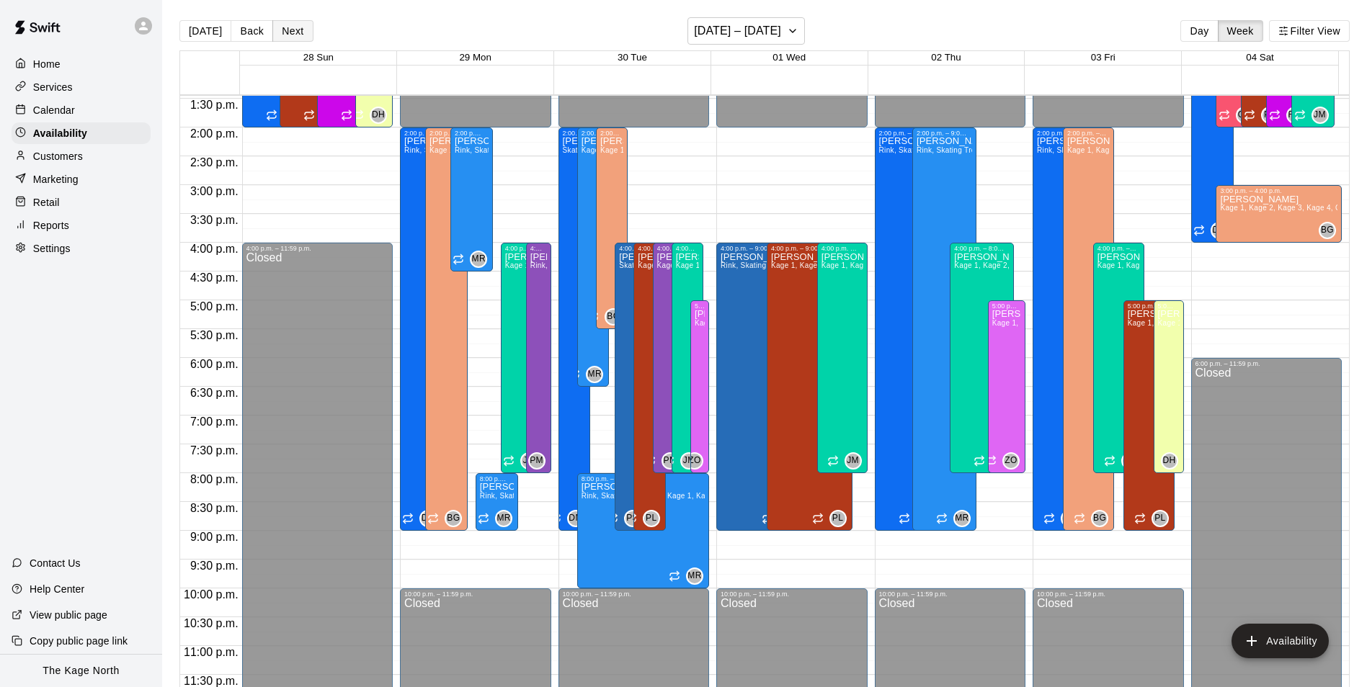
click at [289, 28] on button "Next" at bounding box center [292, 31] width 40 height 22
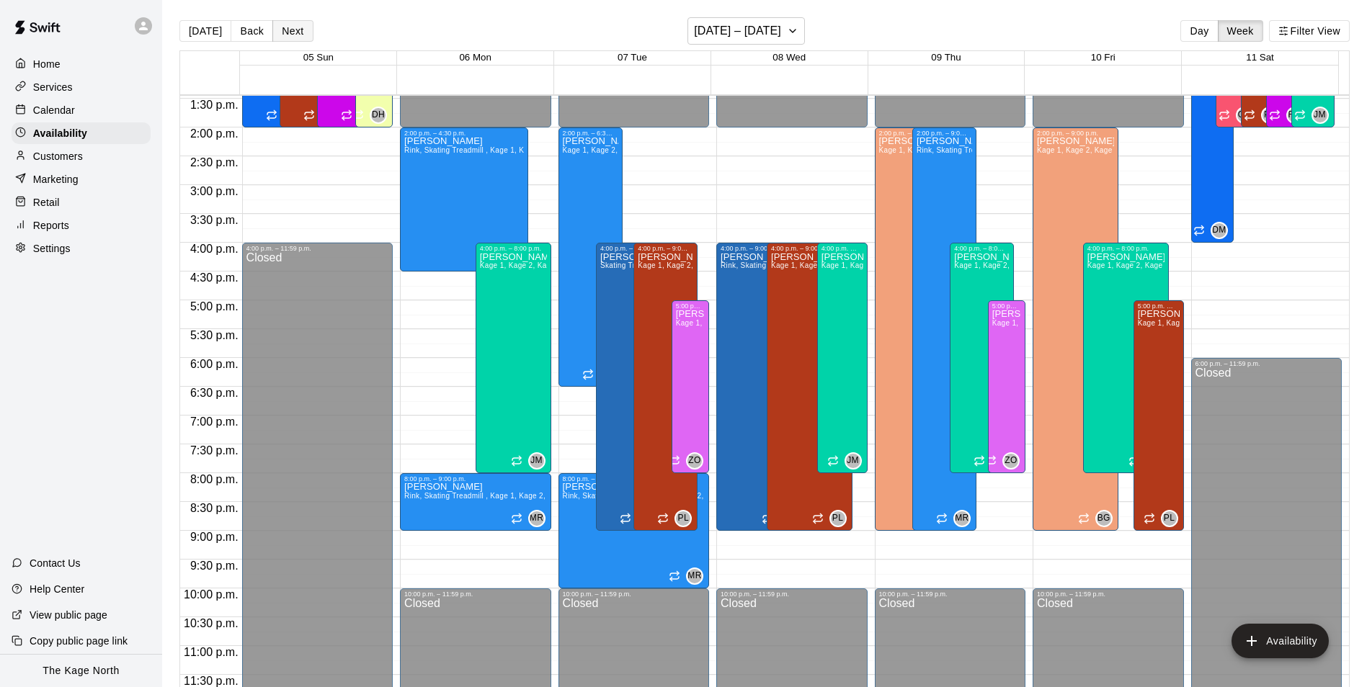
click at [289, 28] on button "Next" at bounding box center [292, 31] width 40 height 22
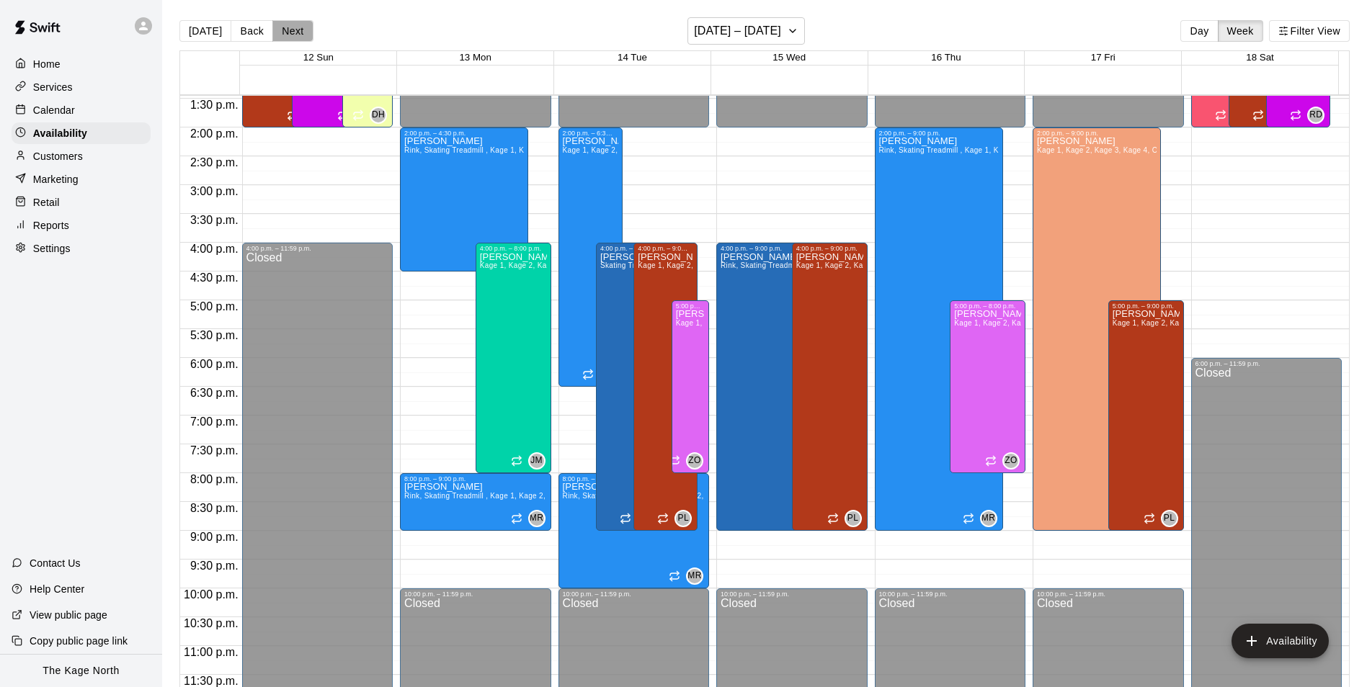
click at [289, 28] on button "Next" at bounding box center [292, 31] width 40 height 22
click at [88, 110] on div "Calendar" at bounding box center [81, 110] width 139 height 22
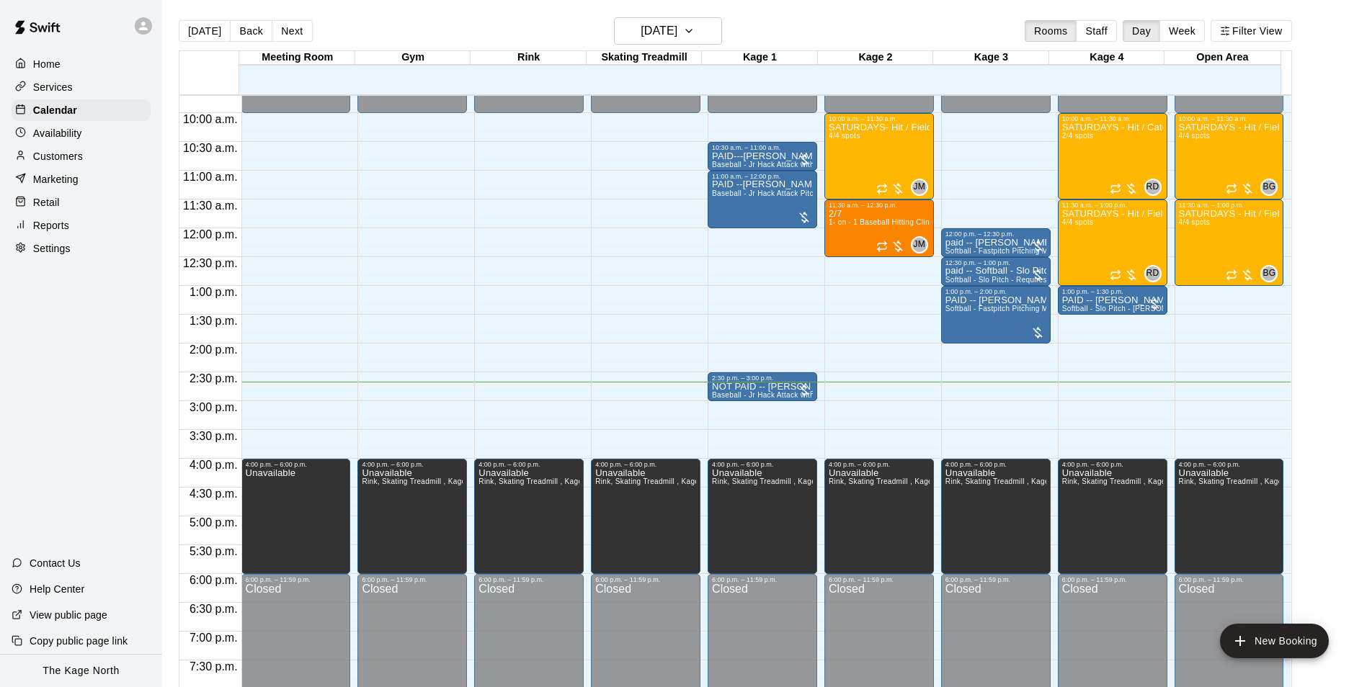
scroll to position [516, 0]
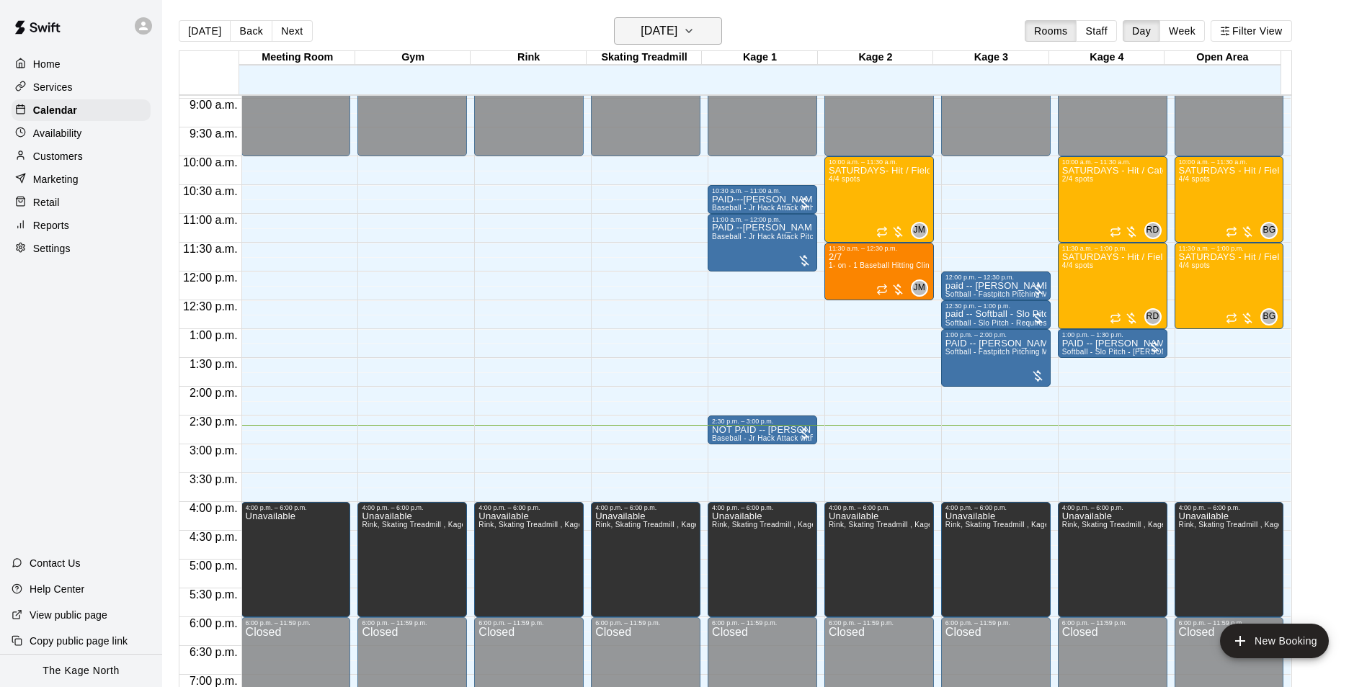
click at [705, 31] on button "[DATE]" at bounding box center [668, 30] width 108 height 27
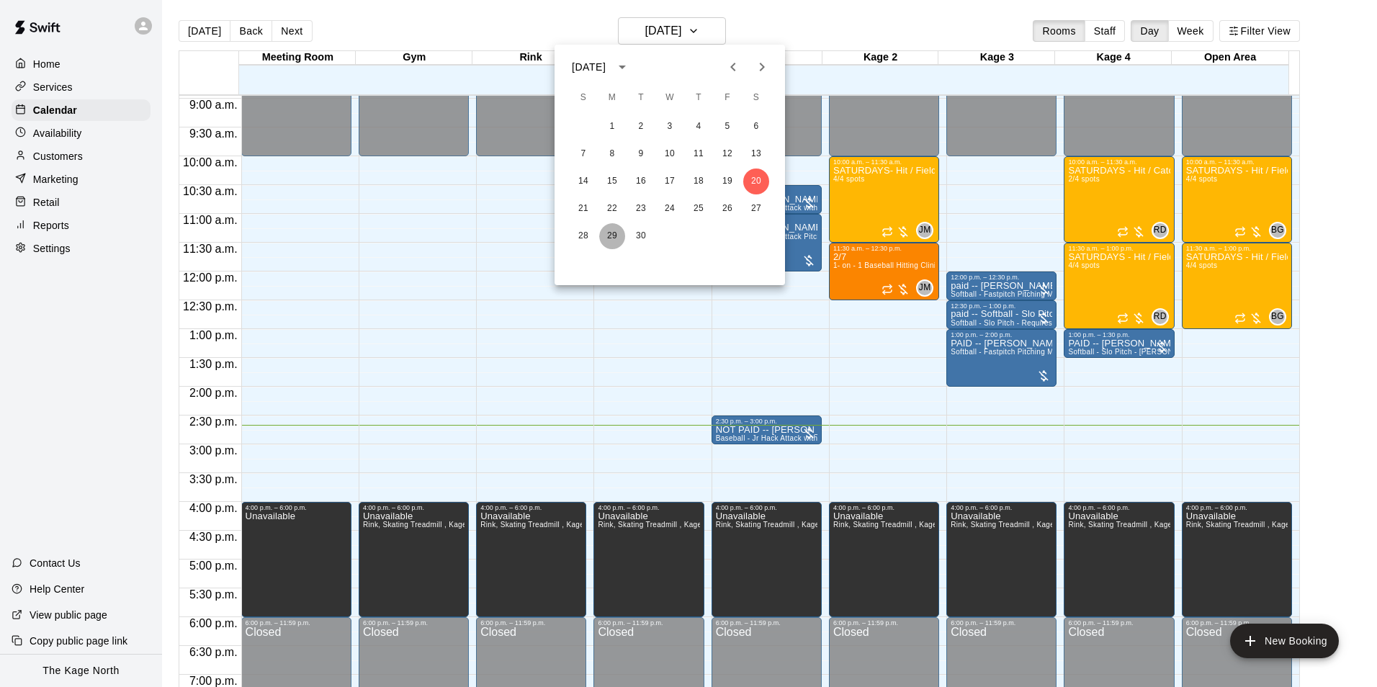
click at [611, 235] on button "29" at bounding box center [612, 236] width 26 height 26
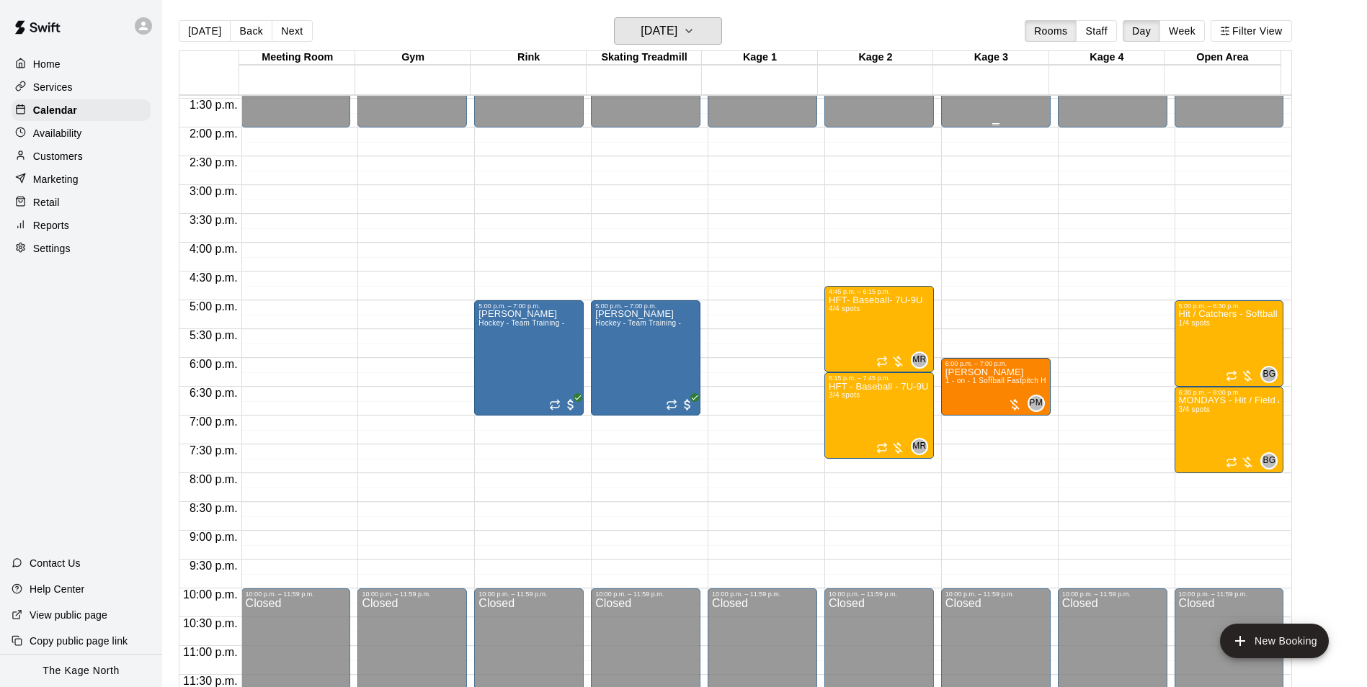
scroll to position [777, 0]
click at [58, 128] on p "Availability" at bounding box center [57, 133] width 49 height 14
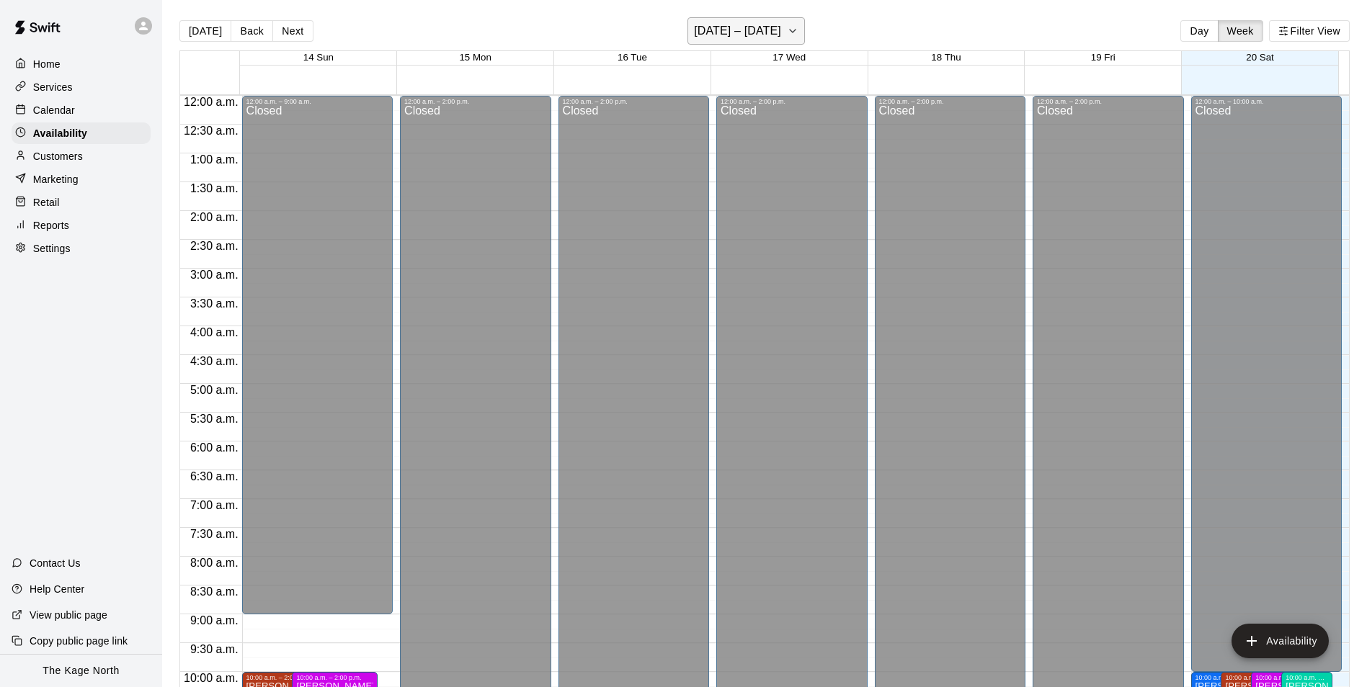
scroll to position [776, 0]
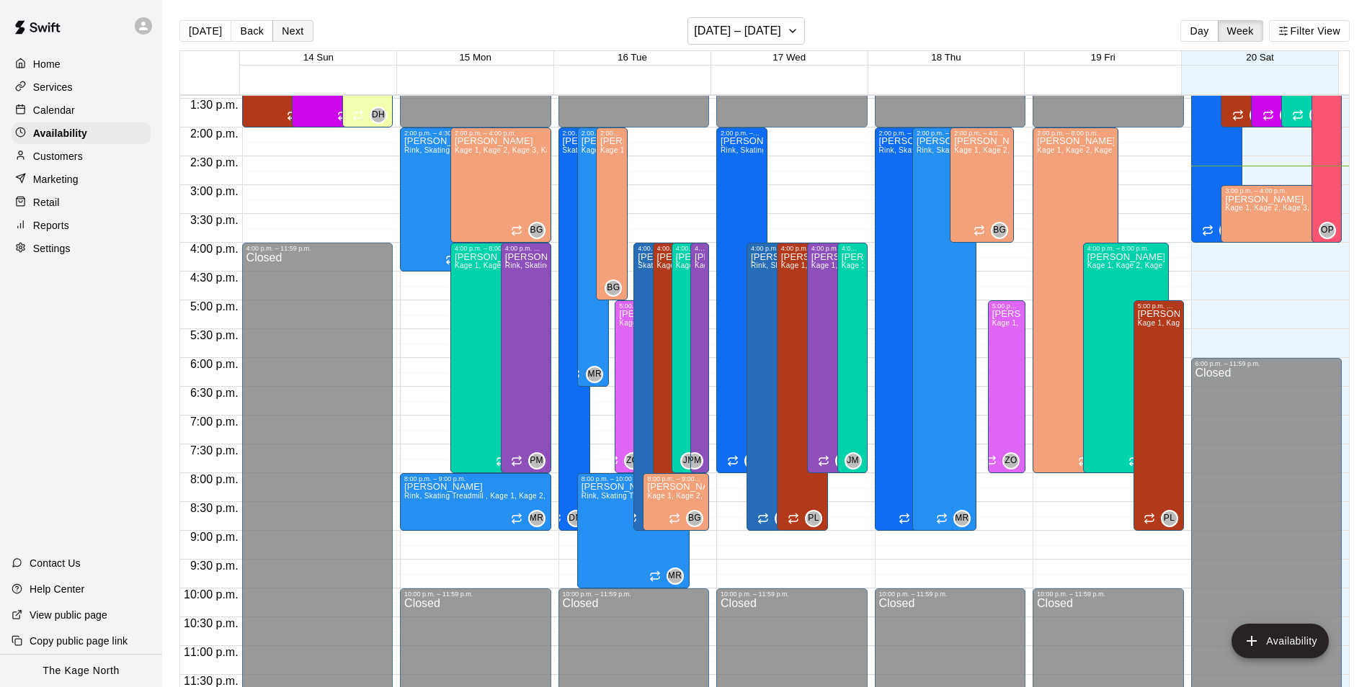
click at [293, 33] on button "Next" at bounding box center [292, 31] width 40 height 22
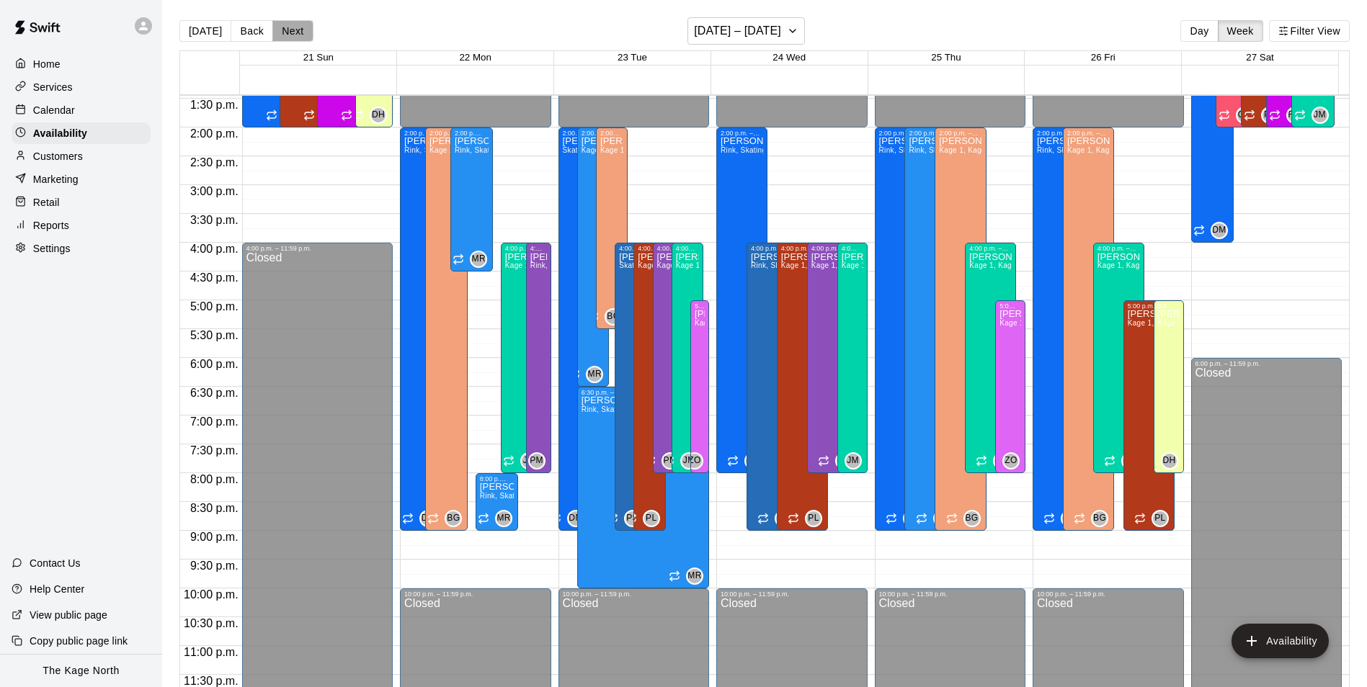
click at [293, 32] on button "Next" at bounding box center [292, 31] width 40 height 22
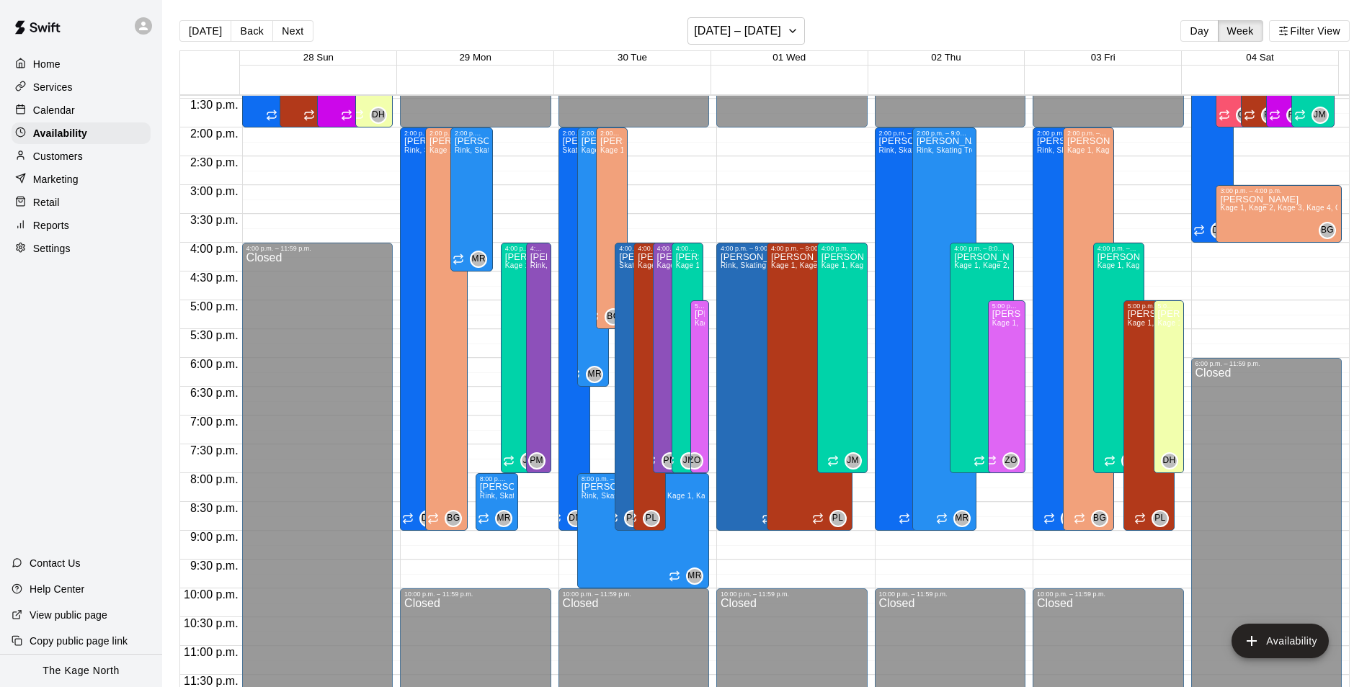
drag, startPoint x: 193, startPoint y: 33, endPoint x: 691, endPoint y: 207, distance: 527.4
click at [193, 33] on button "[DATE]" at bounding box center [205, 31] width 52 height 22
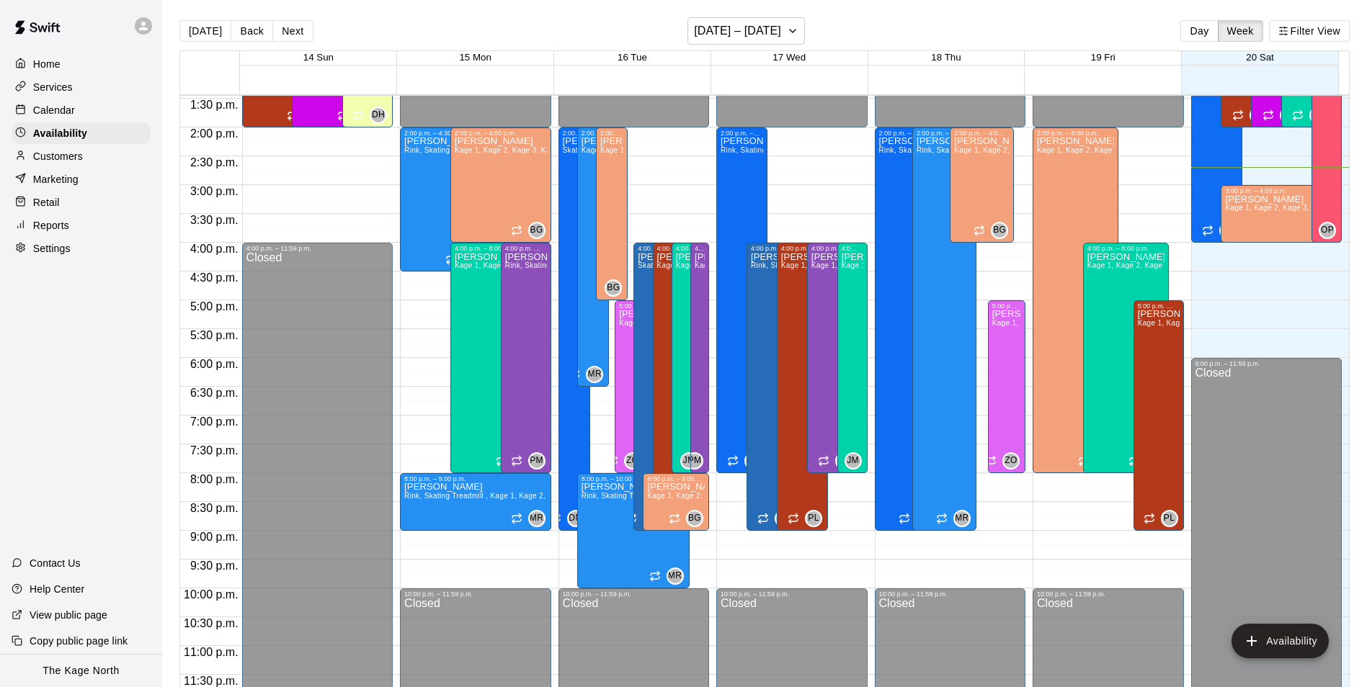
click at [63, 115] on p "Calendar" at bounding box center [54, 110] width 42 height 14
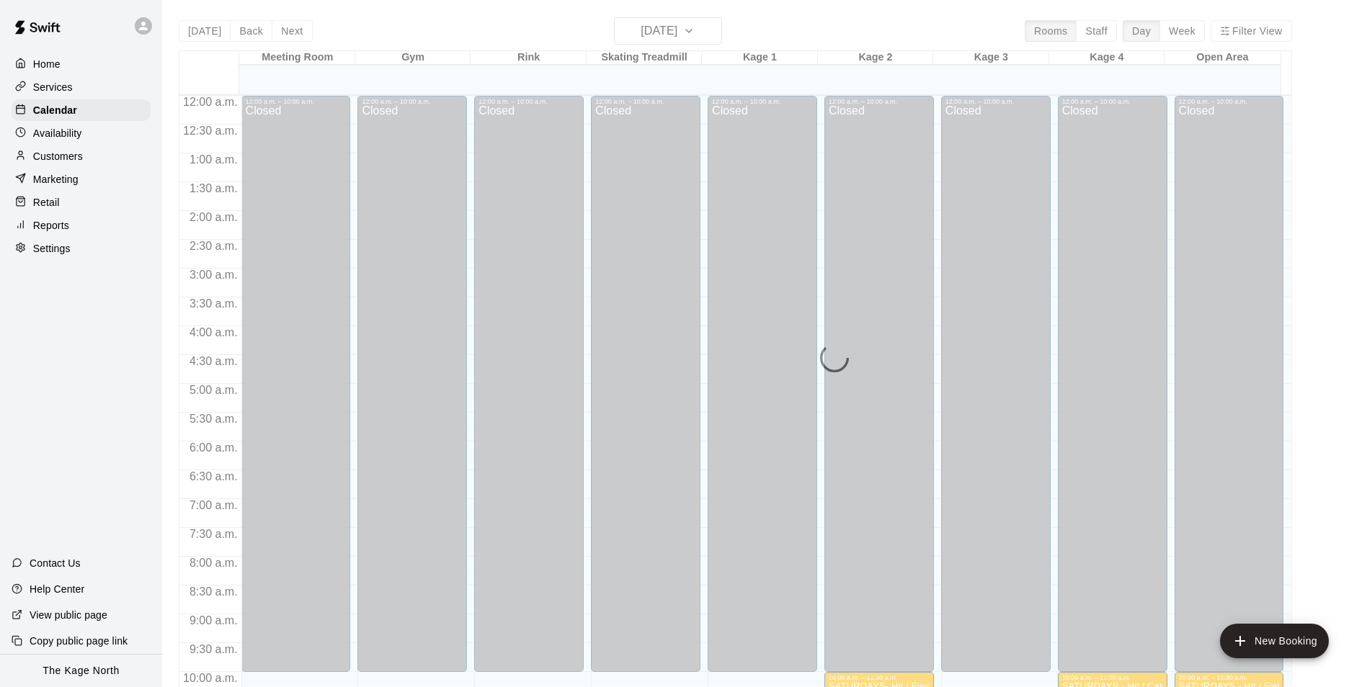
scroll to position [732, 0]
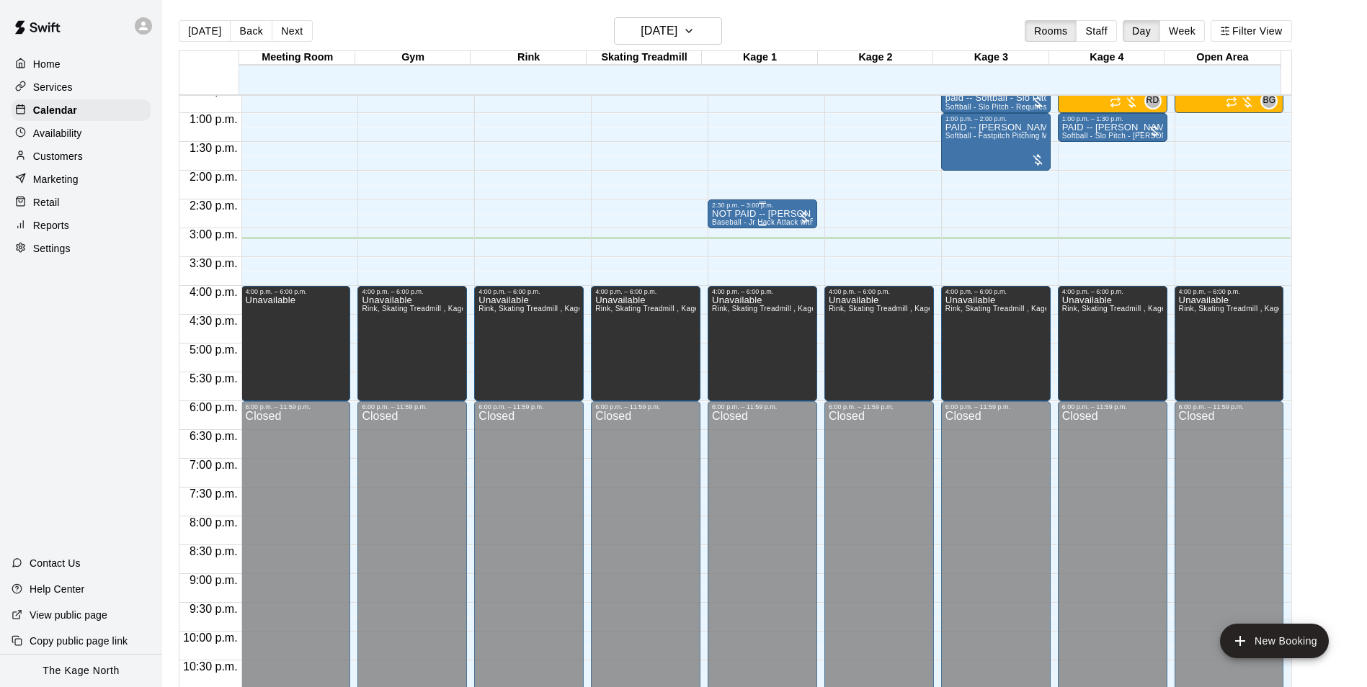
click at [728, 207] on div "2:30 p.m. – 3:00 p.m." at bounding box center [762, 205] width 101 height 7
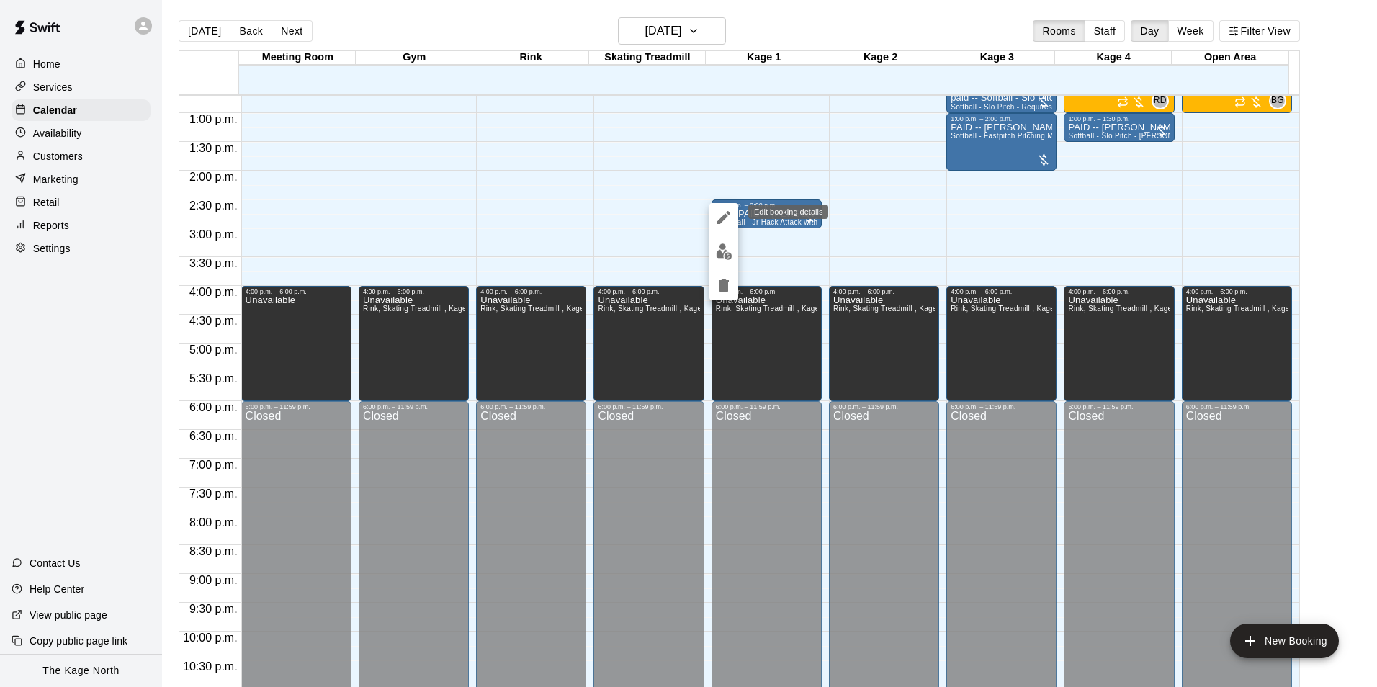
click at [723, 217] on icon "edit" at bounding box center [724, 217] width 13 height 13
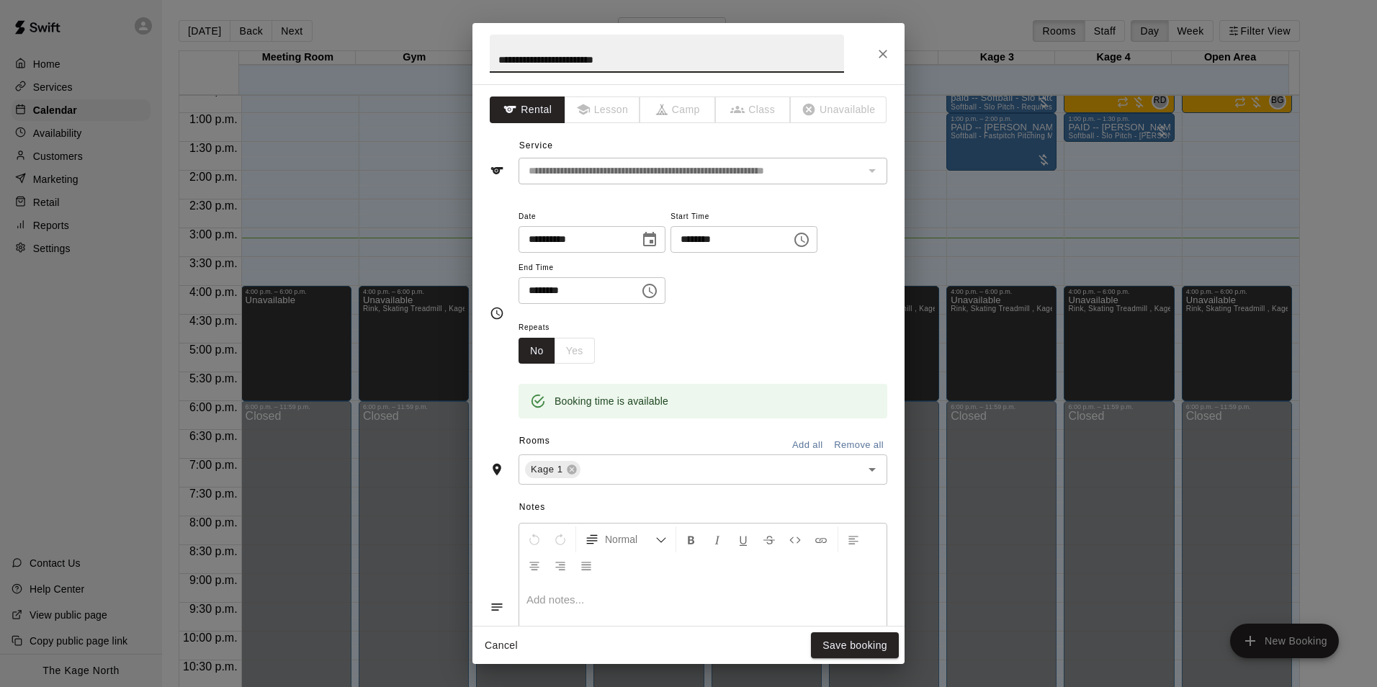
drag, startPoint x: 520, startPoint y: 59, endPoint x: 426, endPoint y: 55, distance: 93.7
click at [428, 55] on div "**********" at bounding box center [688, 343] width 1377 height 687
type input "**********"
click at [844, 642] on button "Save booking" at bounding box center [855, 645] width 88 height 27
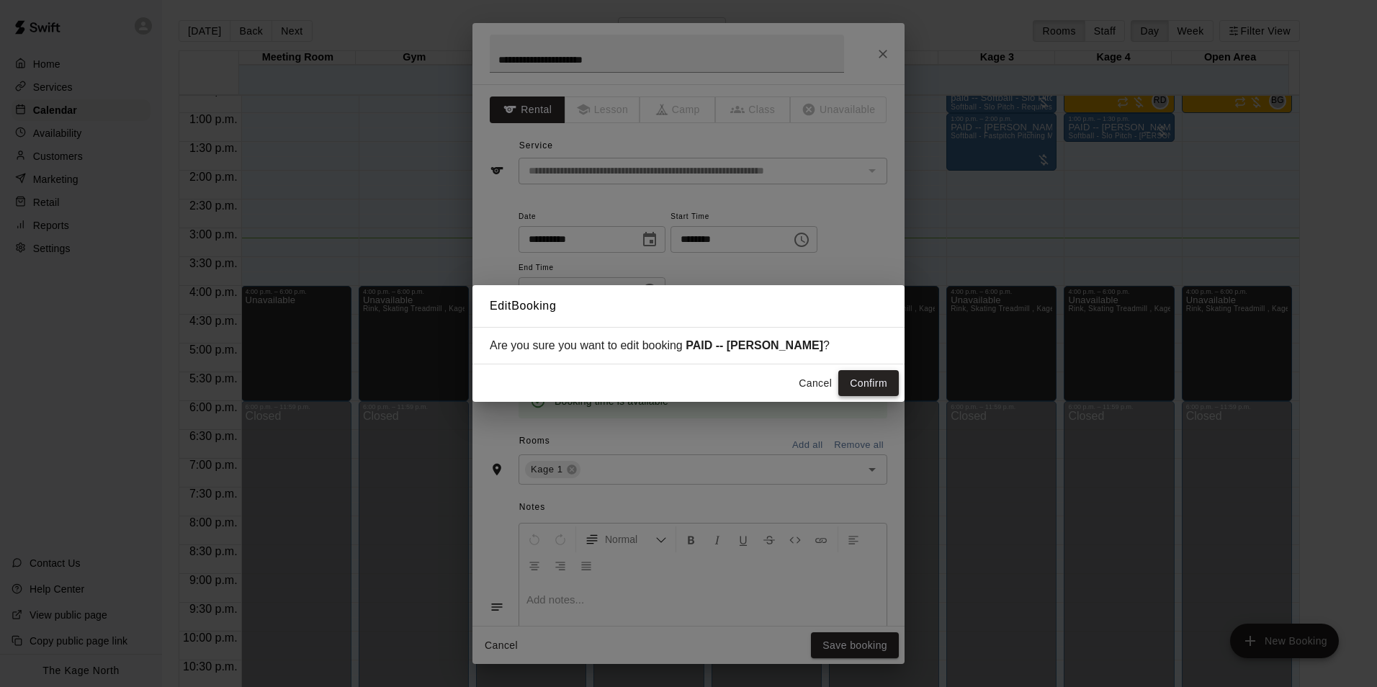
click at [872, 378] on button "Confirm" at bounding box center [869, 383] width 61 height 27
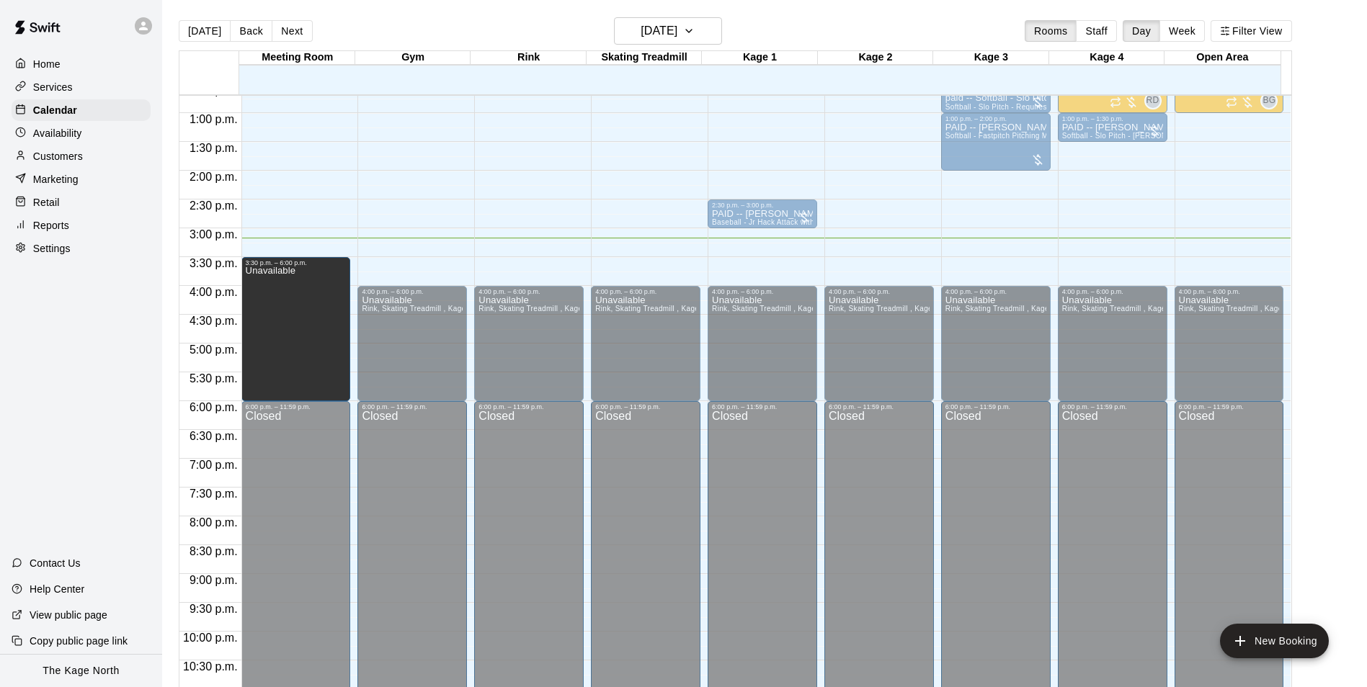
drag, startPoint x: 294, startPoint y: 291, endPoint x: 293, endPoint y: 271, distance: 20.2
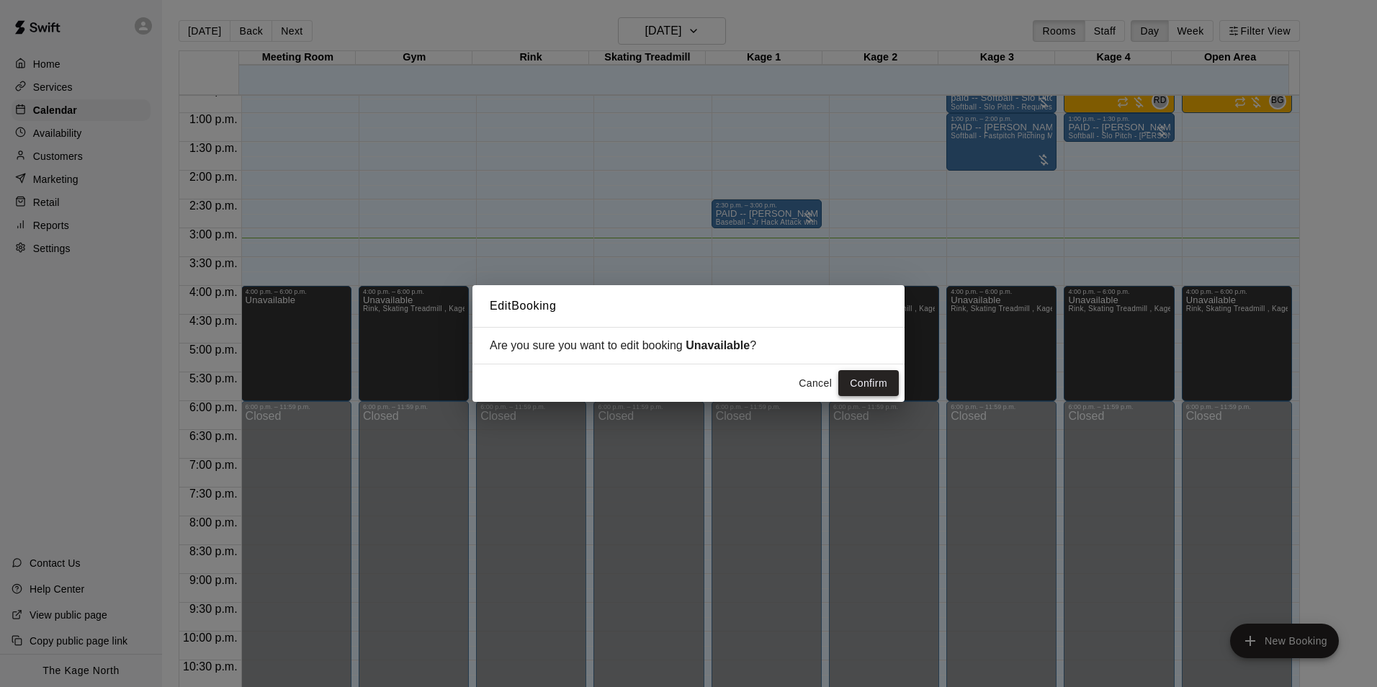
click at [877, 381] on button "Confirm" at bounding box center [869, 383] width 61 height 27
